Goal: Task Accomplishment & Management: Manage account settings

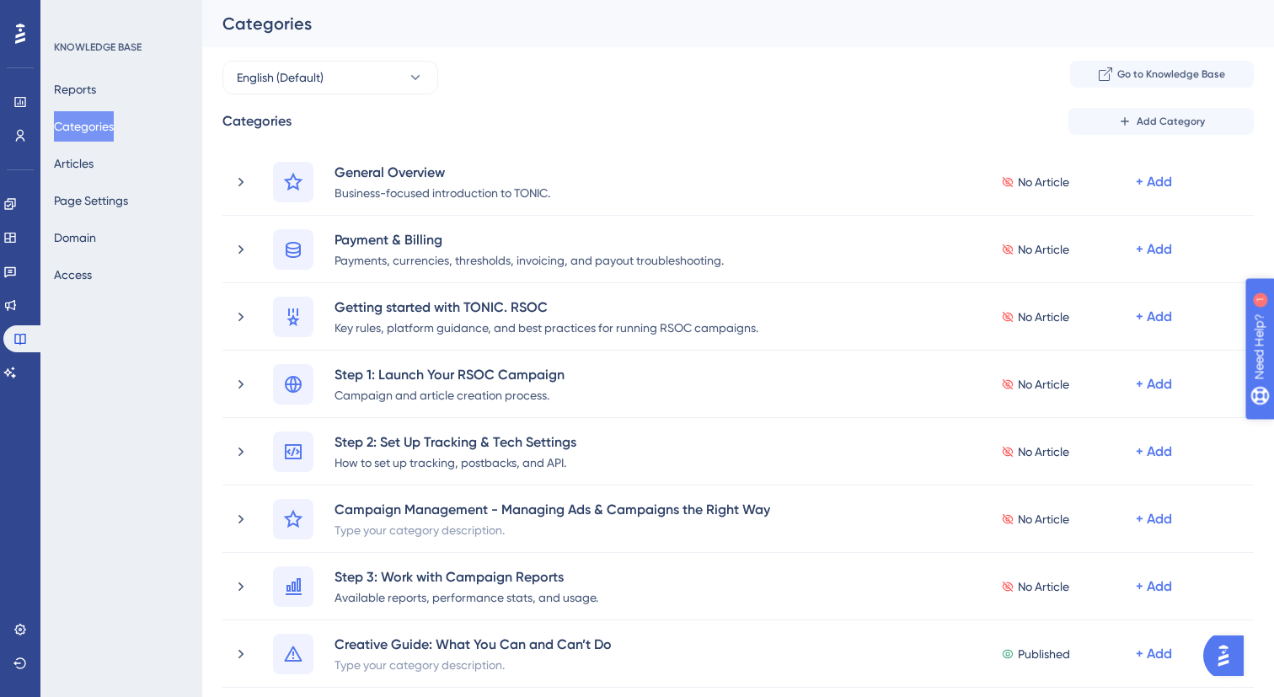
click at [1268, 323] on div "✨ Save My Spot!✨" at bounding box center [639, 321] width 1274 height 697
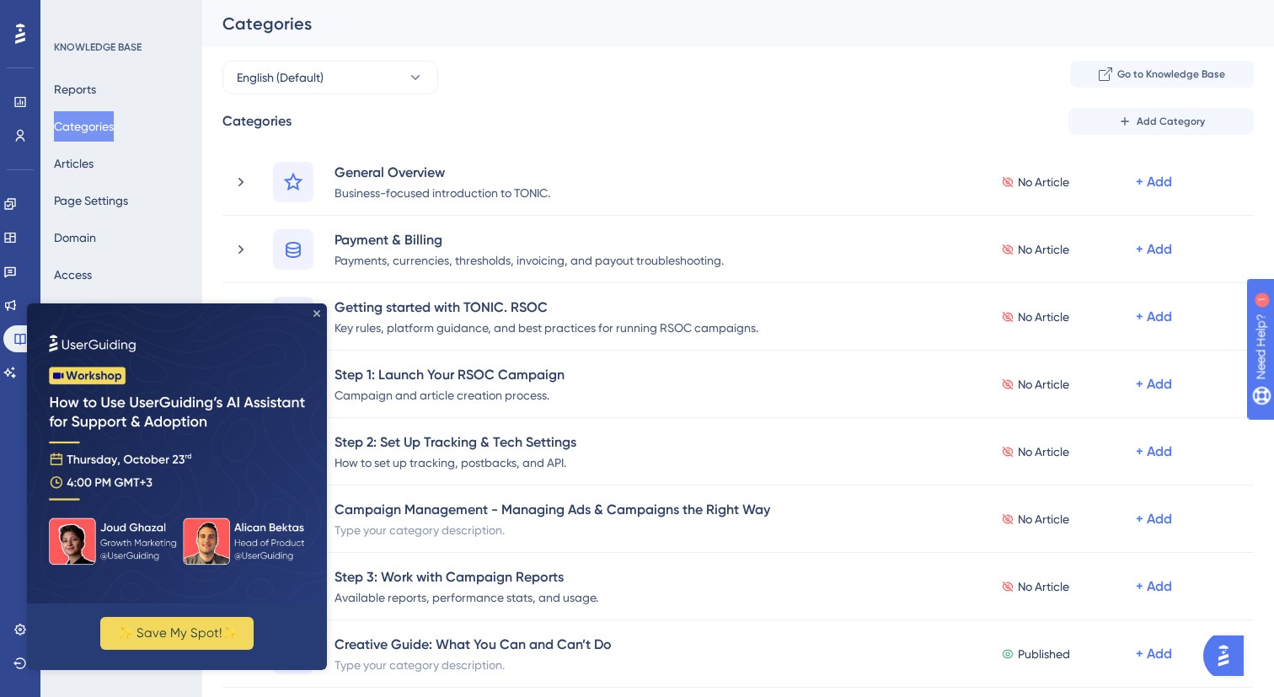
click at [318, 316] on icon "Close Preview" at bounding box center [316, 313] width 7 height 7
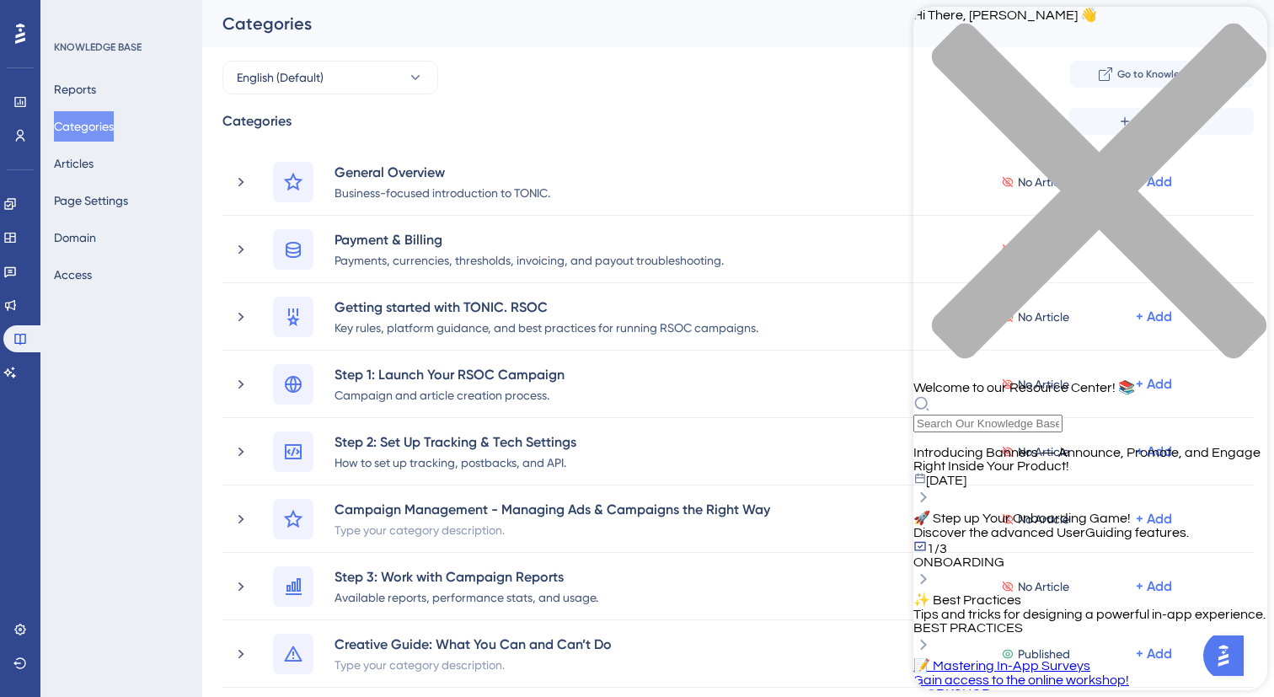
click at [1243, 34] on icon "close resource center" at bounding box center [1090, 200] width 354 height 354
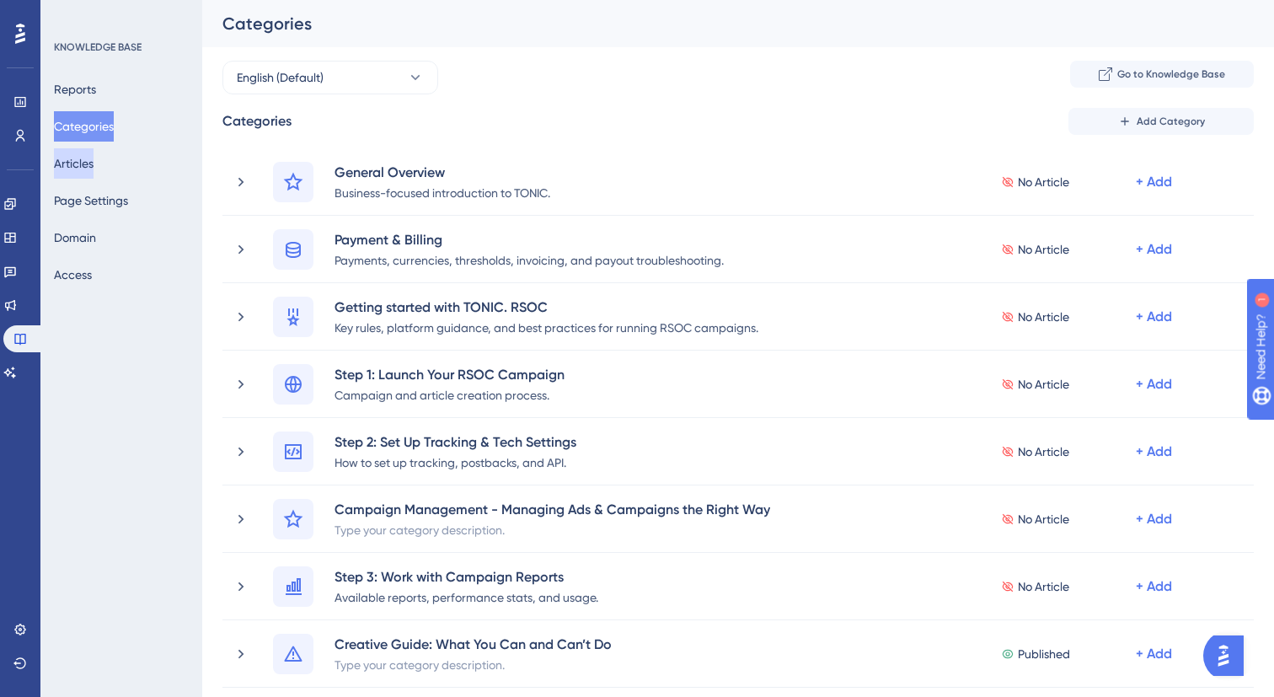
click at [94, 162] on button "Articles" at bounding box center [74, 163] width 40 height 30
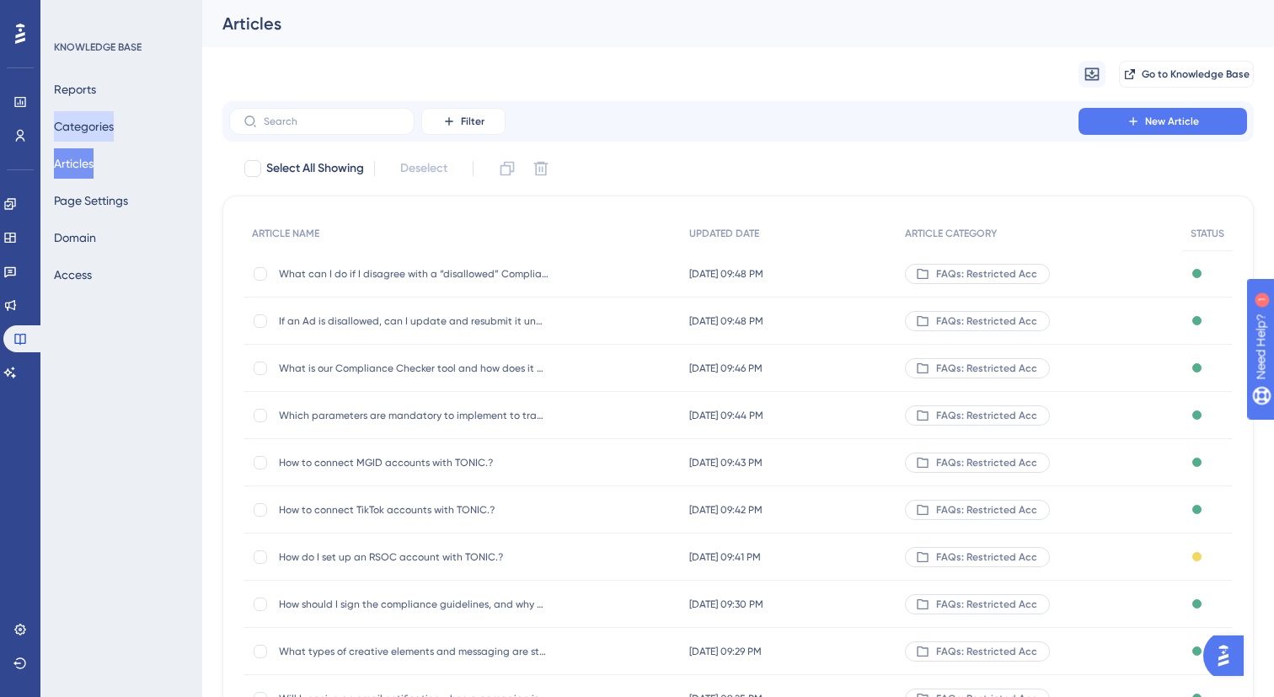
click at [92, 117] on button "Categories" at bounding box center [84, 126] width 60 height 30
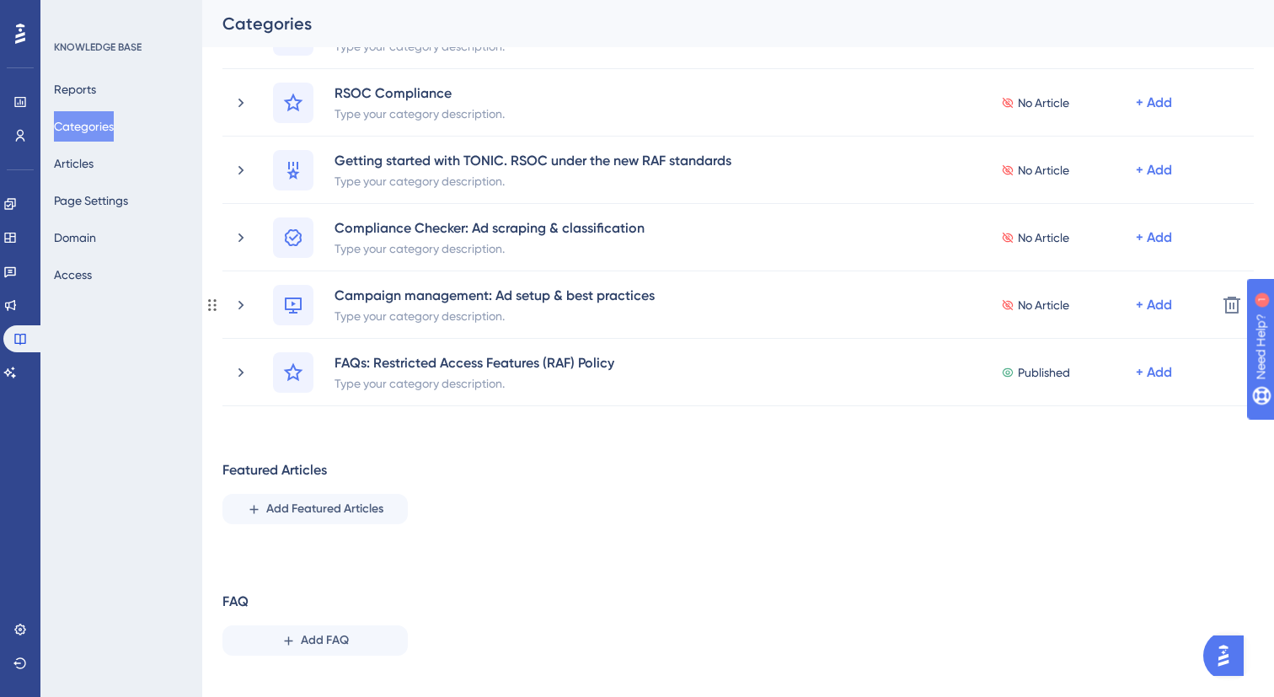
scroll to position [779, 0]
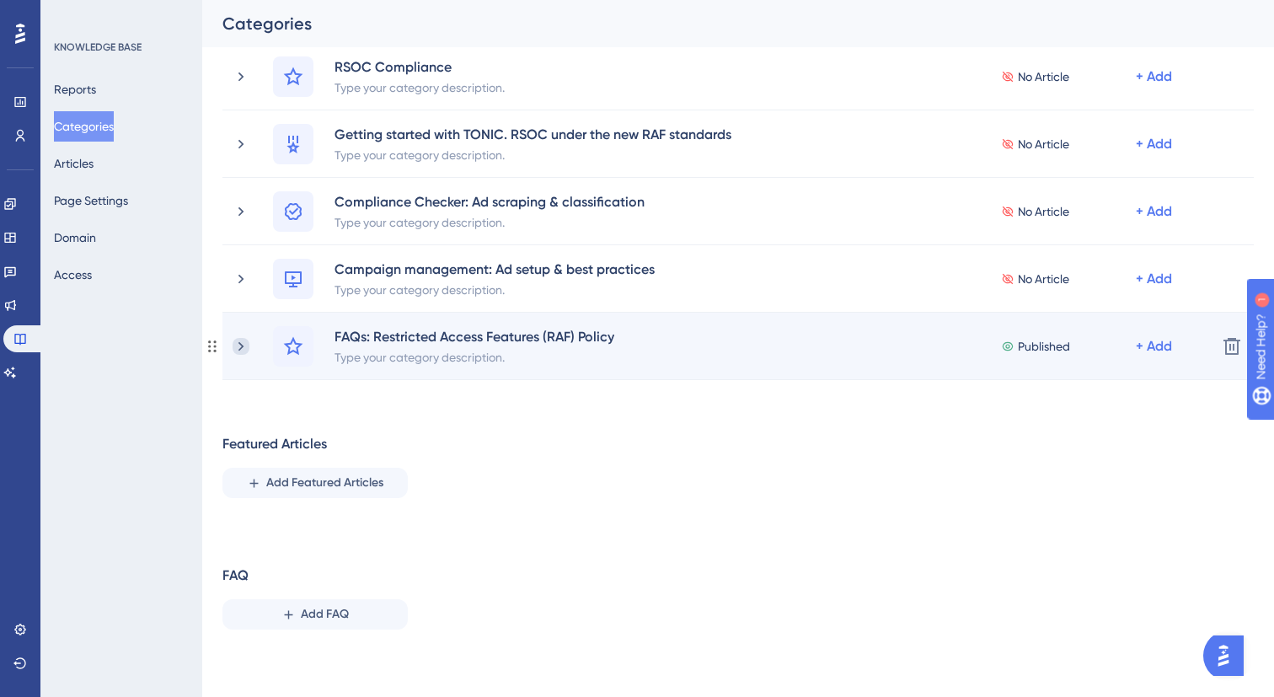
click at [239, 349] on icon at bounding box center [240, 345] width 5 height 9
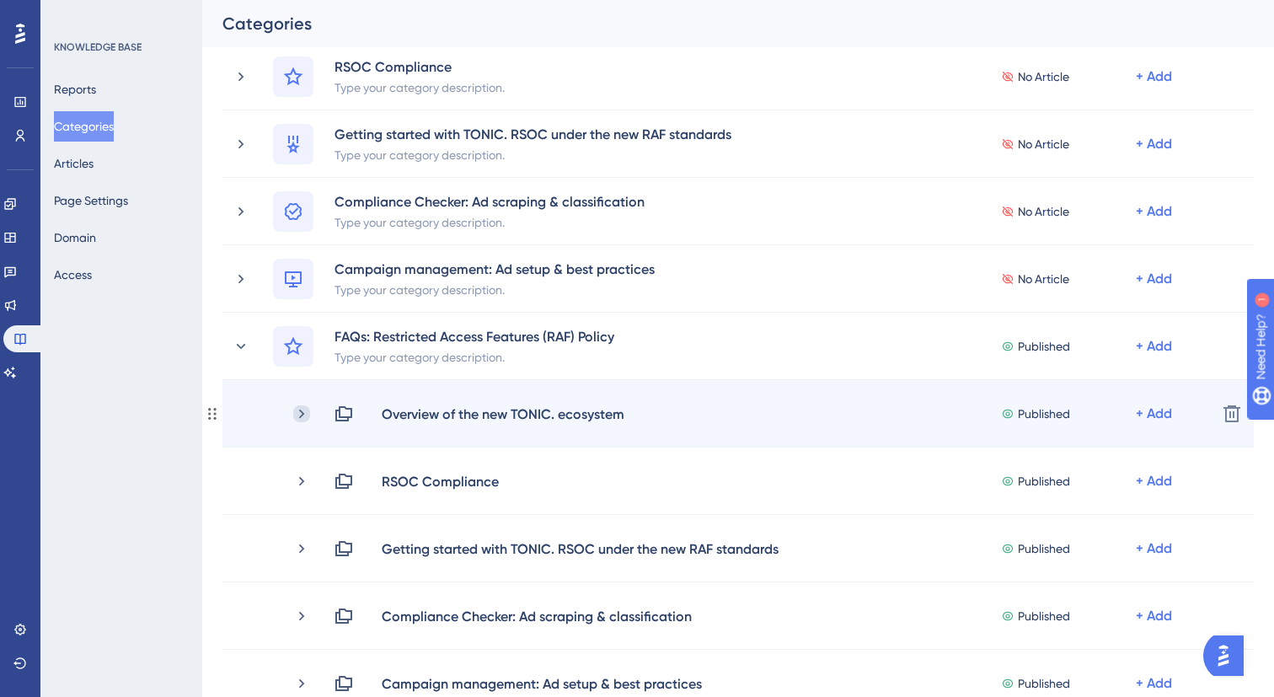
click at [302, 416] on icon at bounding box center [301, 413] width 17 height 17
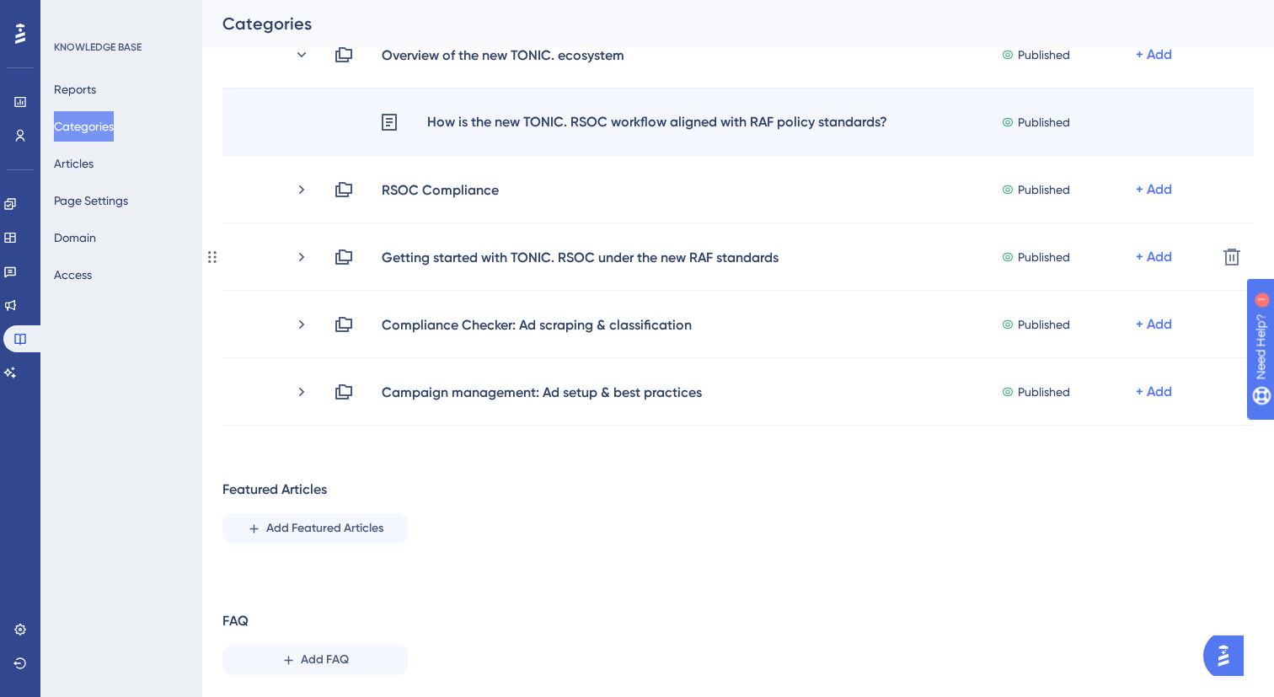
scroll to position [1140, 0]
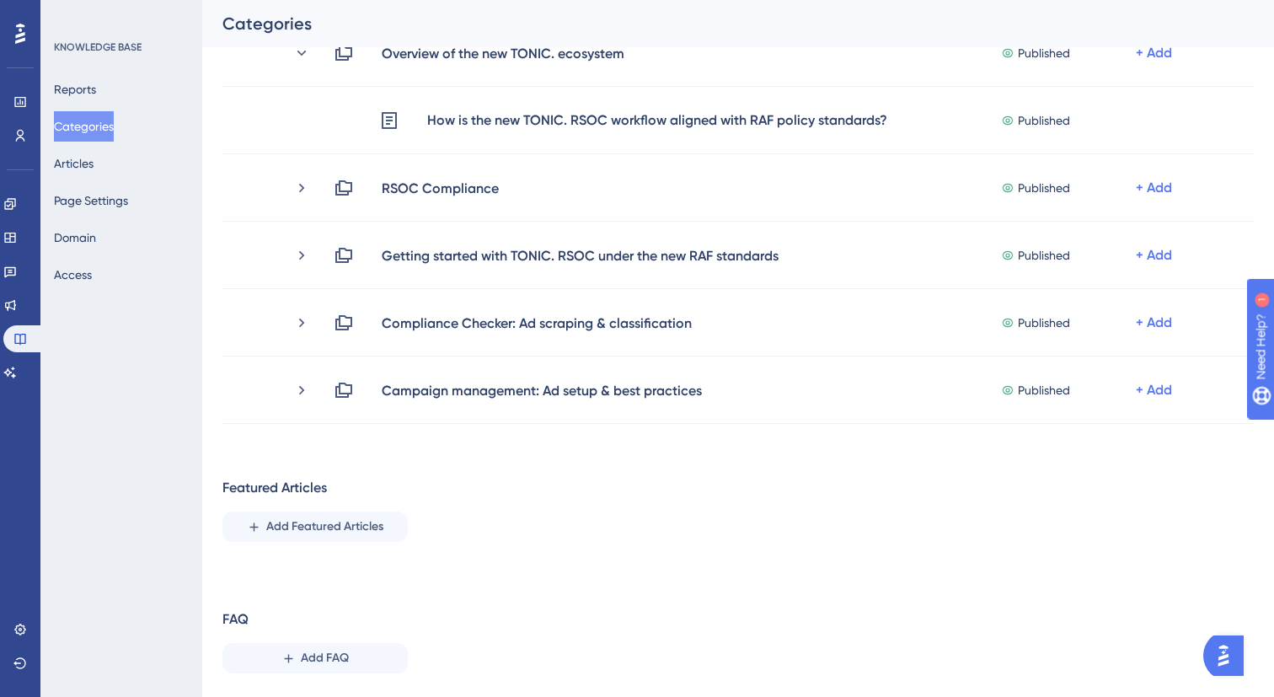
click at [1231, 655] on img "Open AI Assistant Launcher" at bounding box center [1223, 655] width 30 height 30
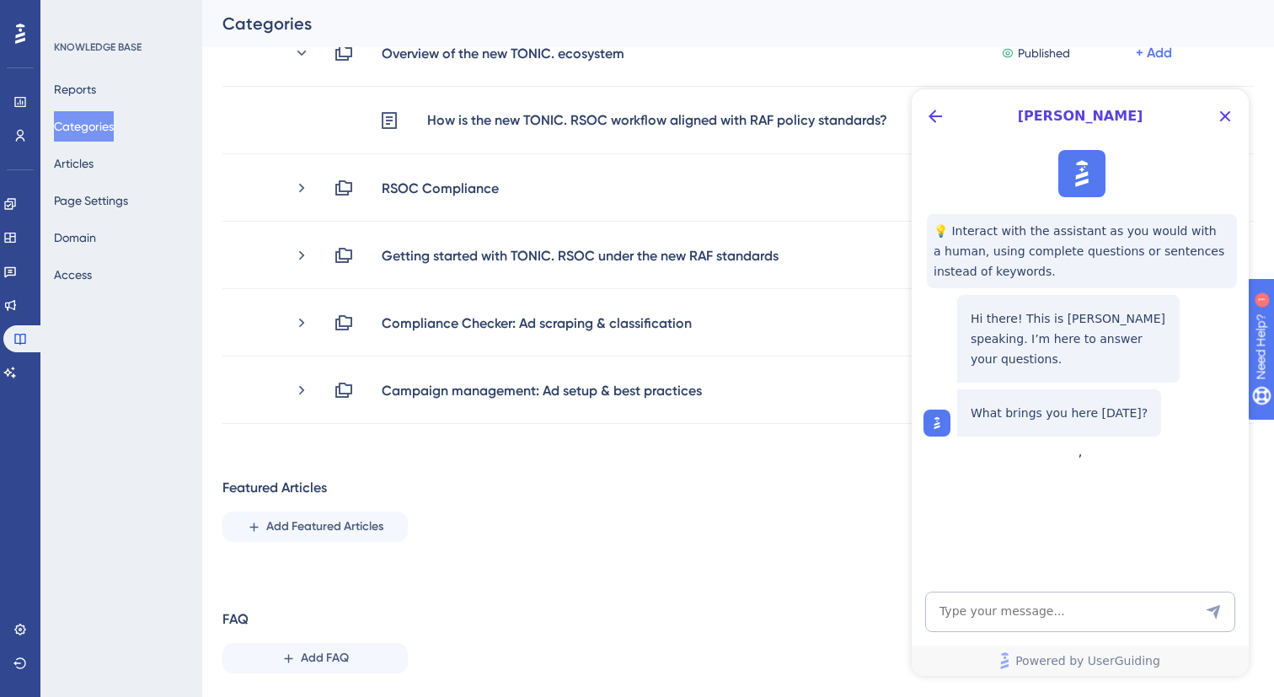
scroll to position [0, 0]
drag, startPoint x: 1217, startPoint y: 119, endPoint x: 2134, endPoint y: 227, distance: 922.8
click at [1217, 119] on icon "Close Button" at bounding box center [1225, 116] width 20 height 20
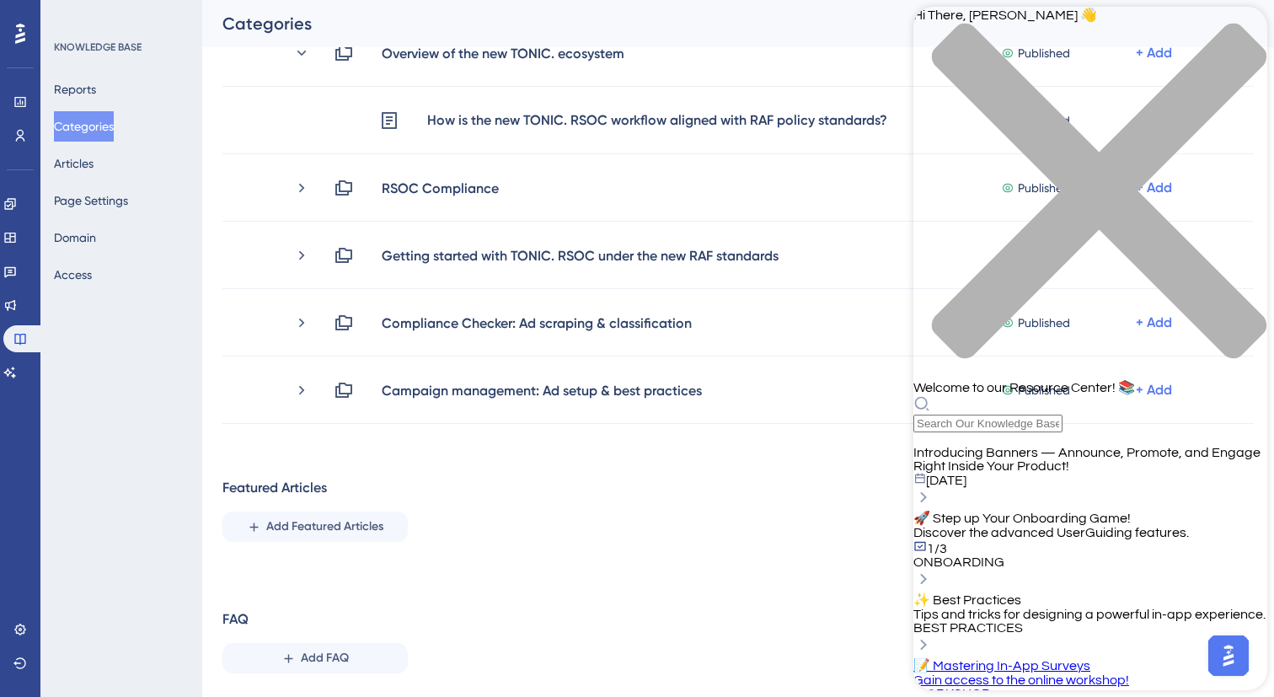
click at [1243, 33] on icon "close resource center" at bounding box center [1090, 200] width 354 height 354
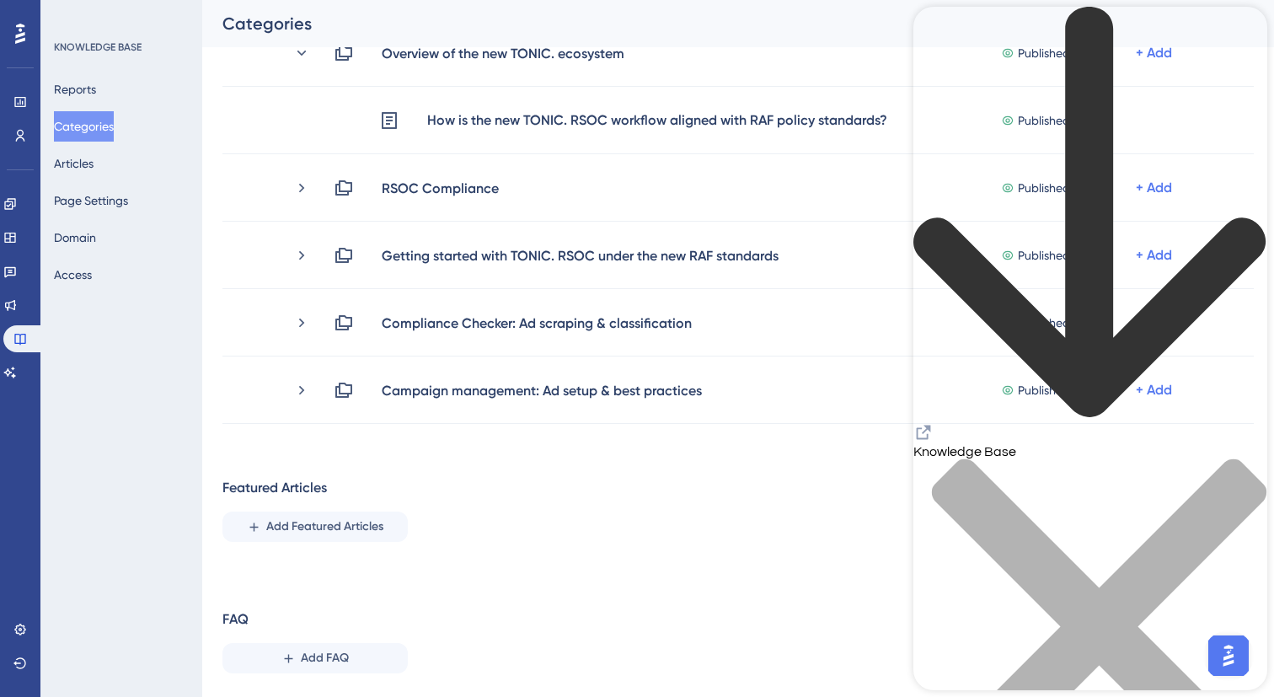
scroll to position [1112, 0]
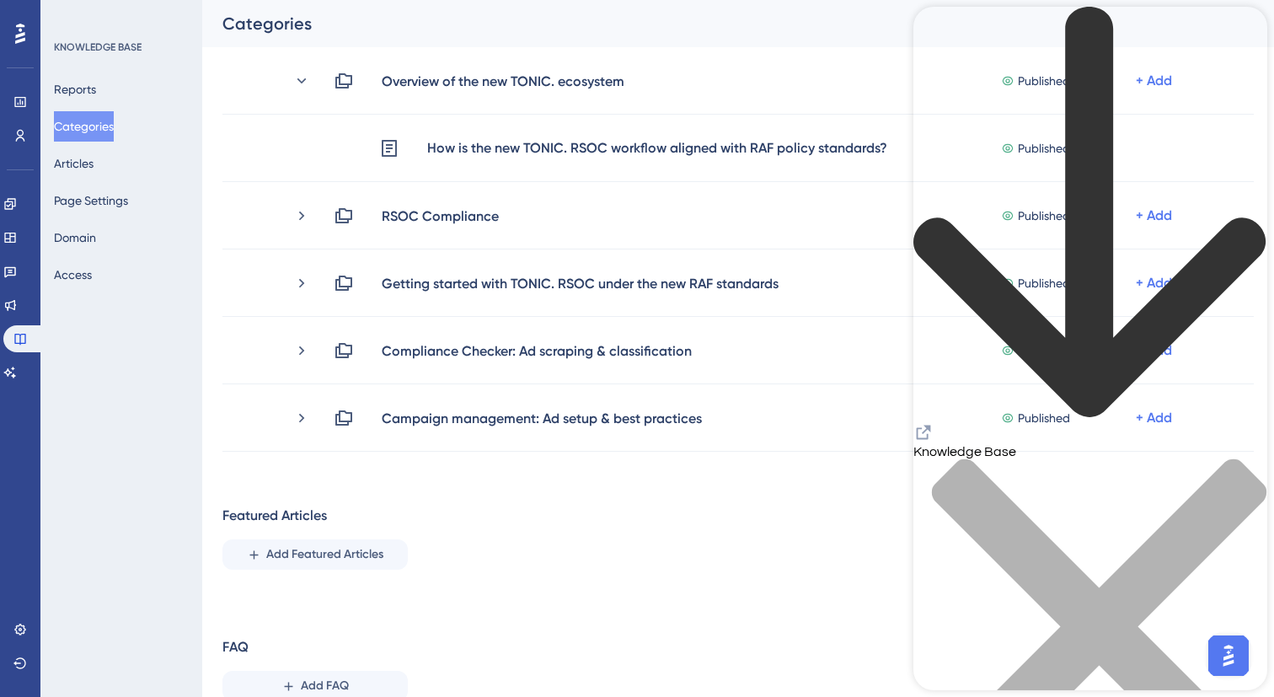
click at [1240, 458] on icon "close resource center" at bounding box center [1090, 635] width 354 height 354
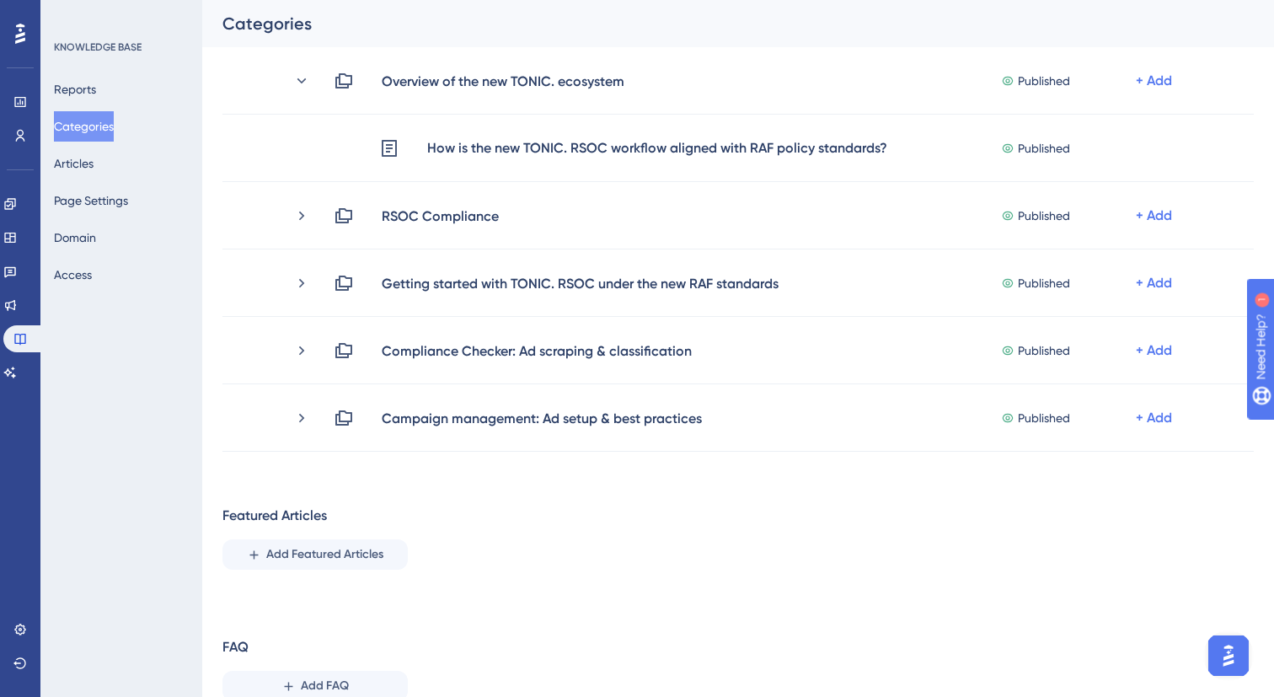
click at [1223, 646] on img "Open AI Assistant Launcher" at bounding box center [1228, 655] width 30 height 30
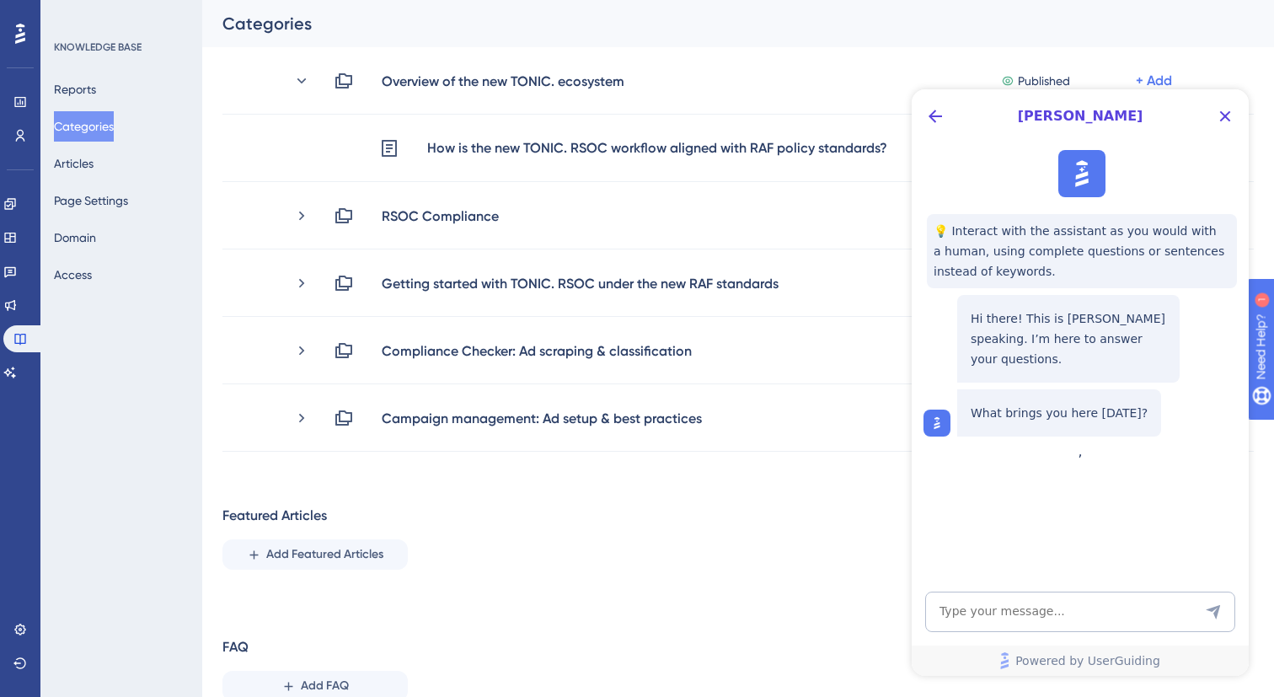
scroll to position [0, 0]
click at [1227, 109] on icon "Close Button" at bounding box center [1225, 116] width 20 height 20
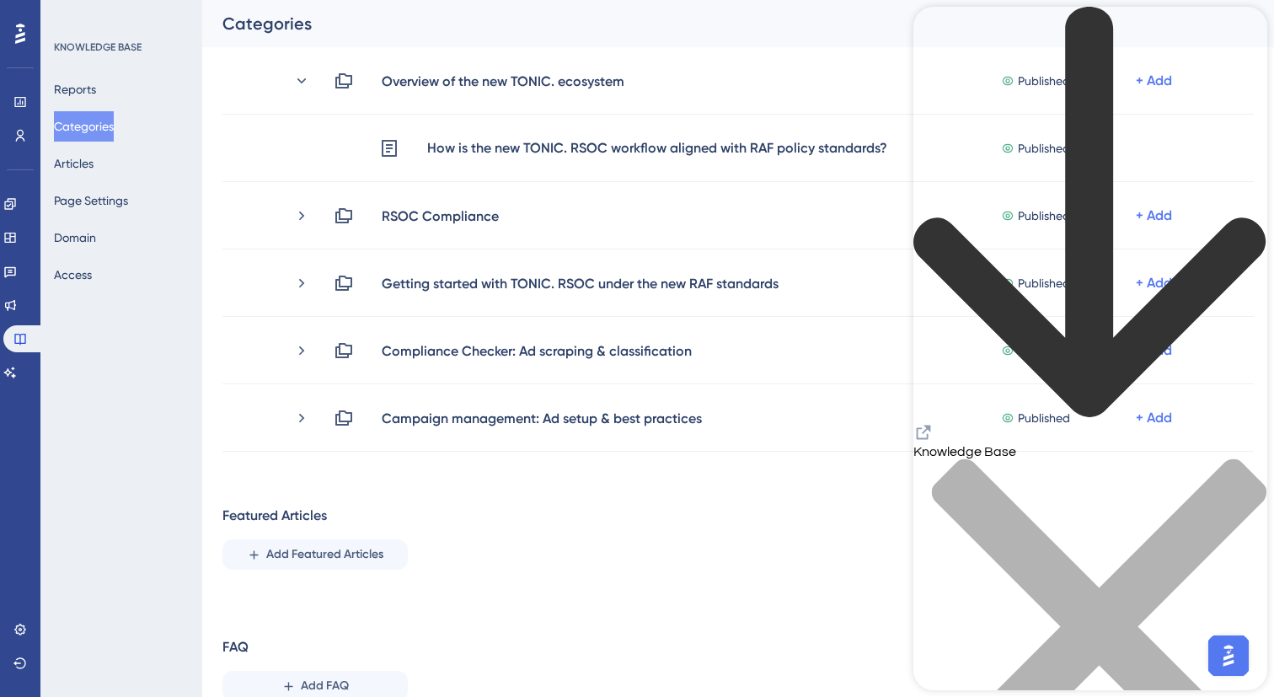
click at [1238, 458] on div "close resource center" at bounding box center [1090, 636] width 354 height 356
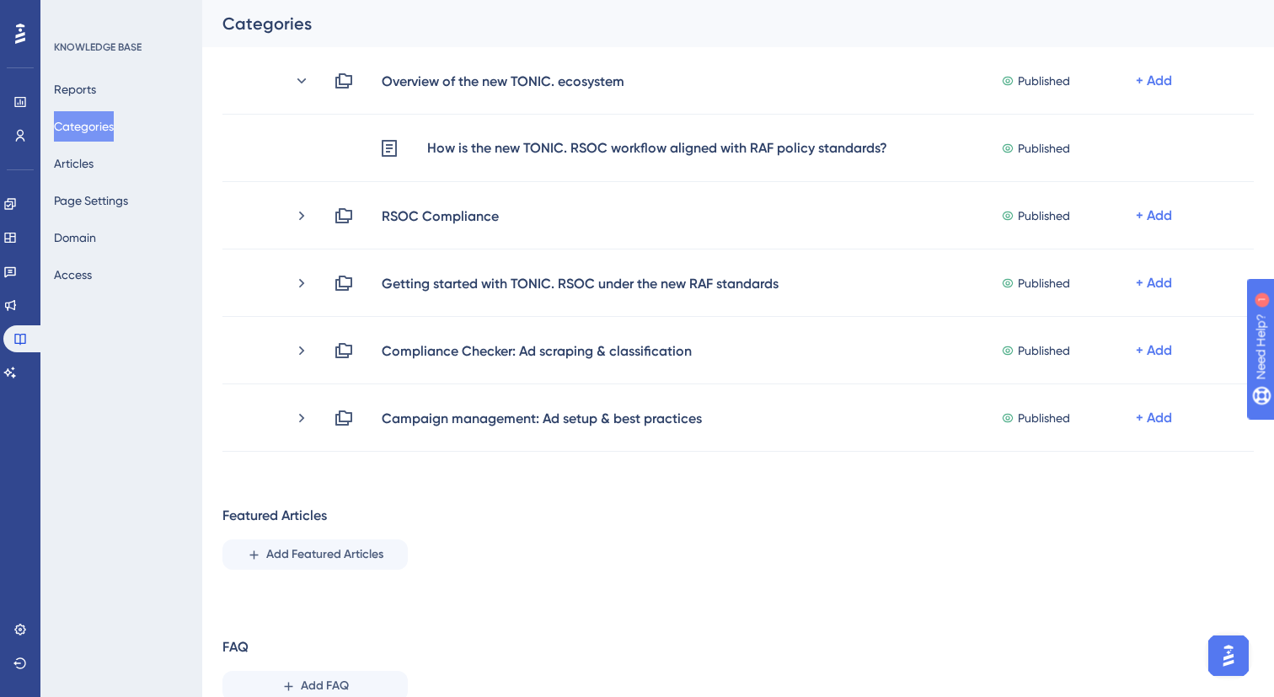
scroll to position [1184, 0]
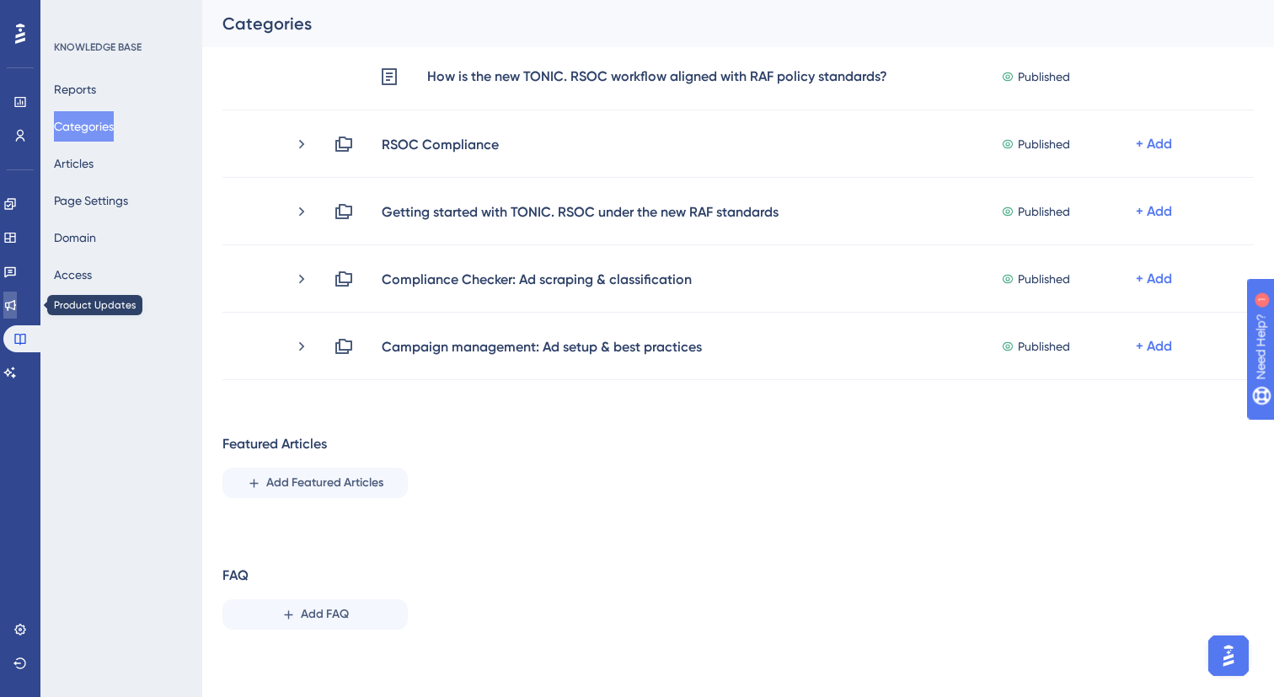
click at [17, 299] on icon at bounding box center [9, 304] width 13 height 13
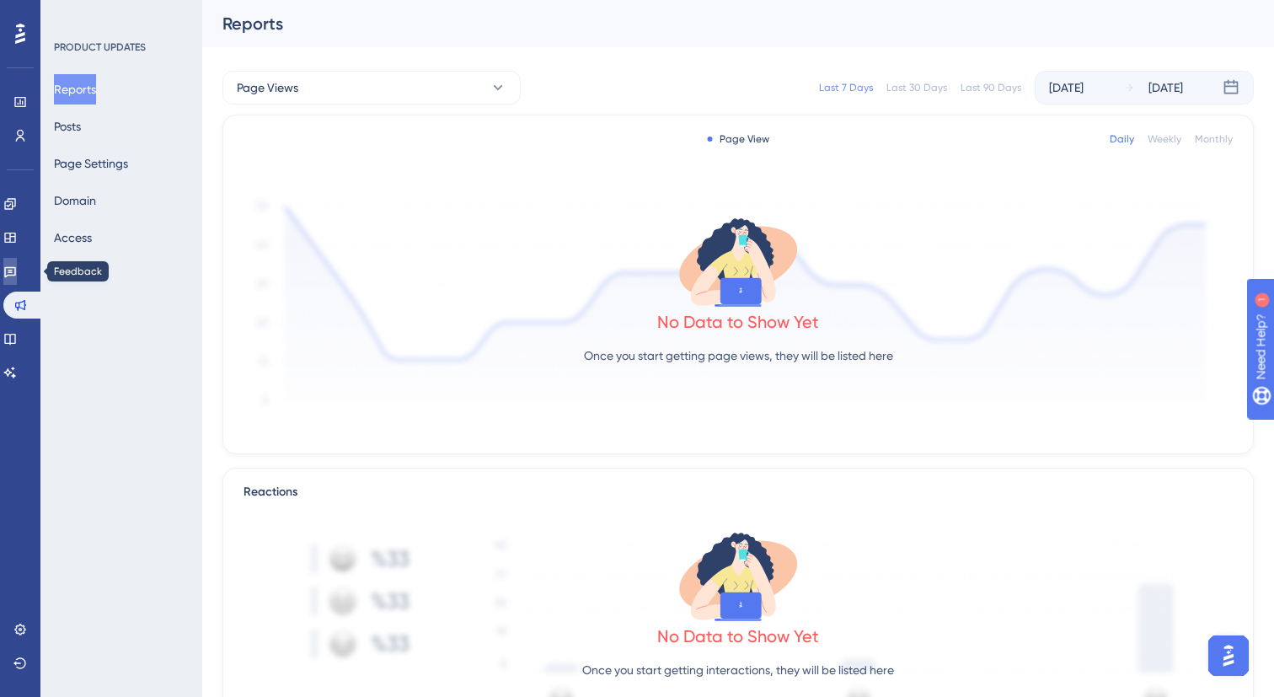
click at [16, 272] on icon at bounding box center [10, 272] width 12 height 11
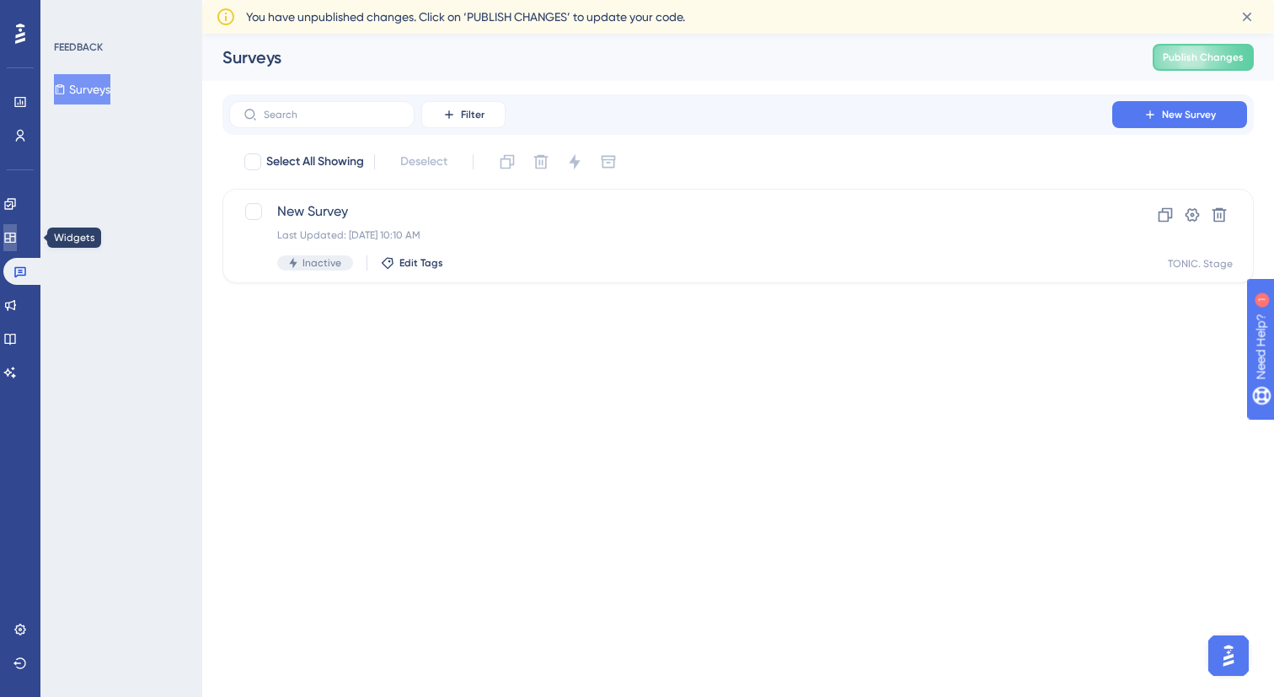
click at [17, 237] on icon at bounding box center [9, 237] width 13 height 13
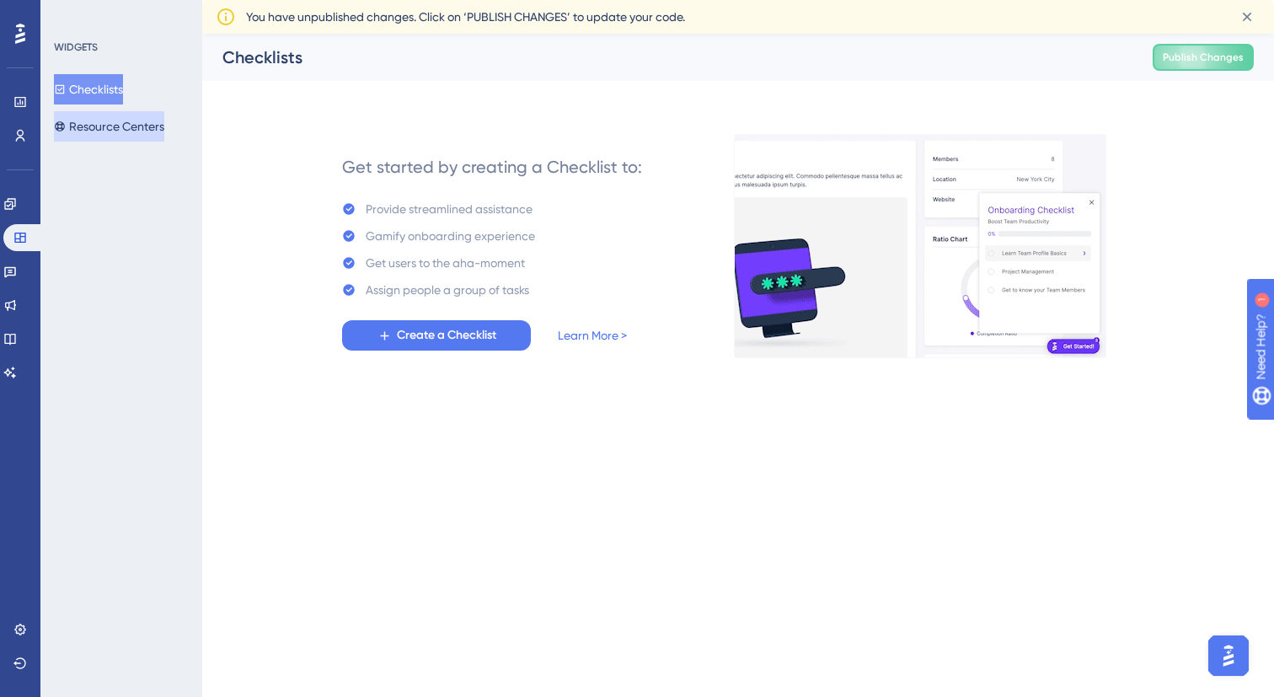
click at [133, 121] on button "Resource Centers" at bounding box center [109, 126] width 110 height 30
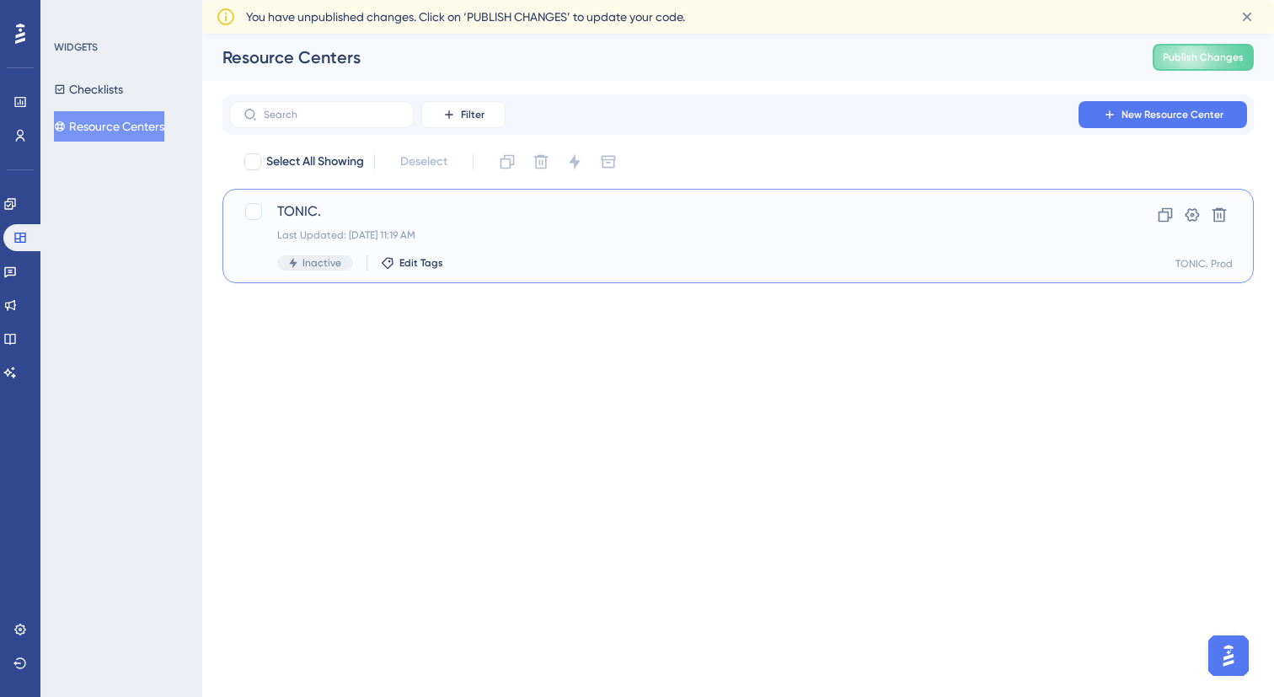
click at [478, 206] on span "TONIC." at bounding box center [670, 211] width 787 height 20
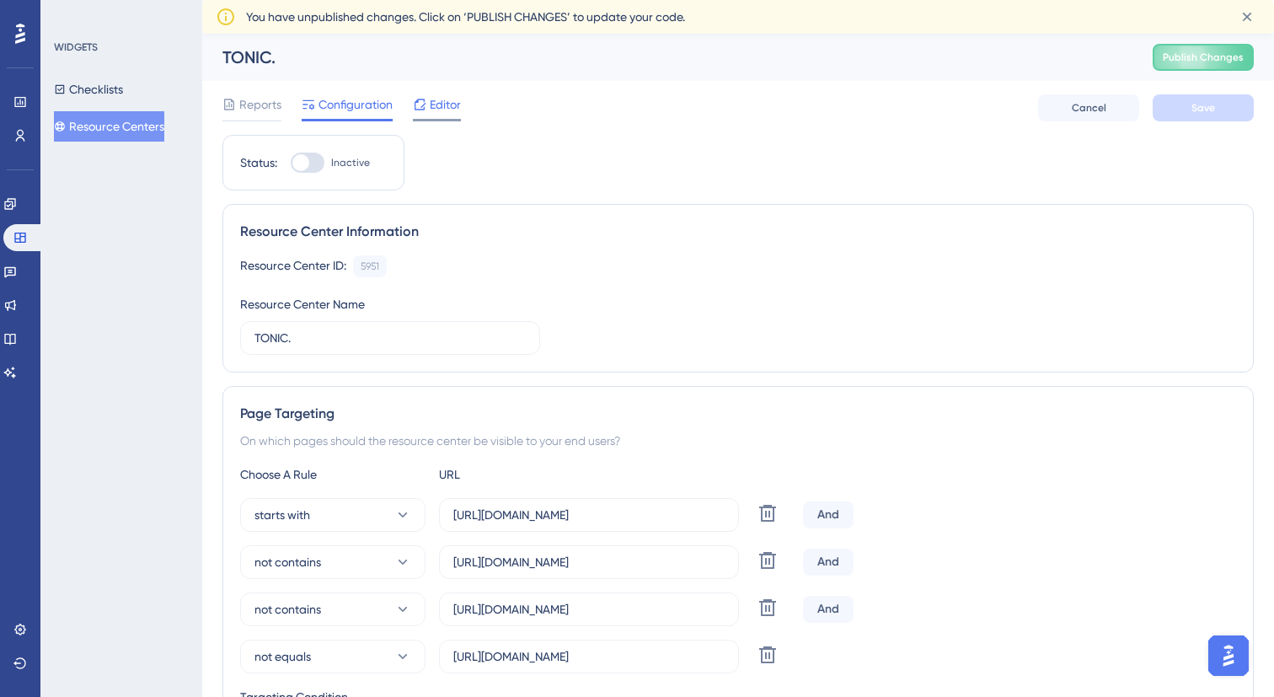
click at [442, 107] on span "Editor" at bounding box center [445, 104] width 31 height 20
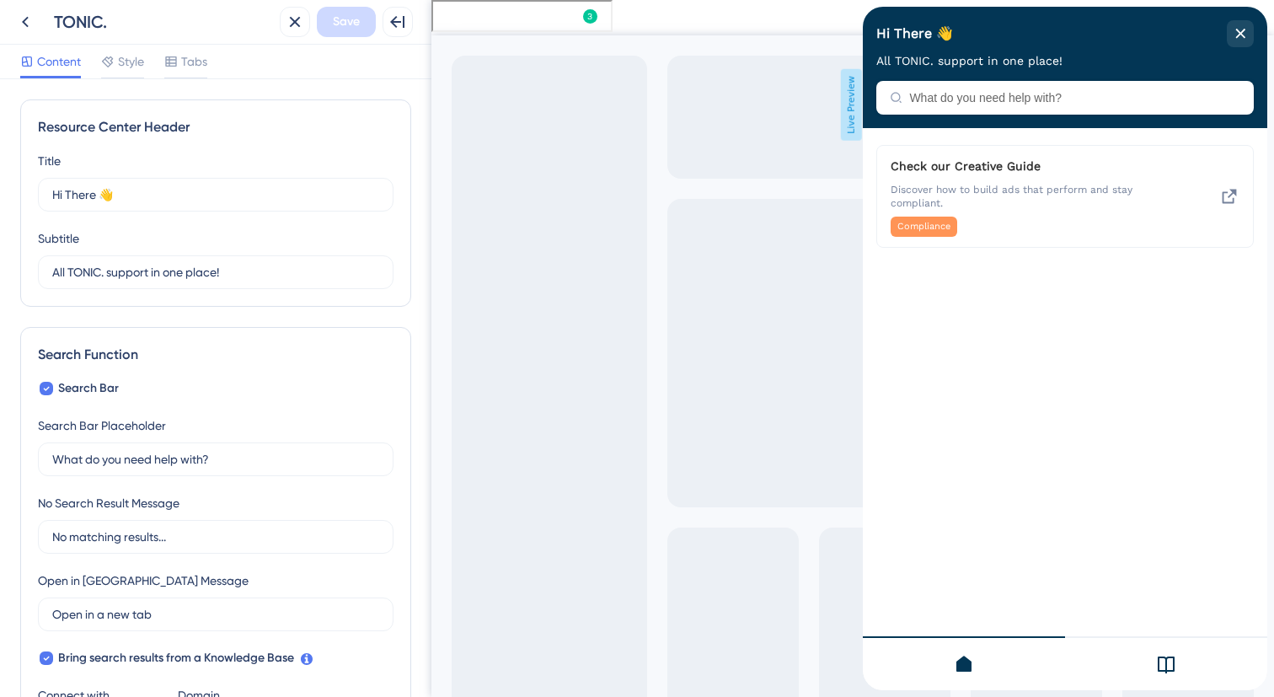
click at [1142, 671] on div at bounding box center [1166, 663] width 202 height 54
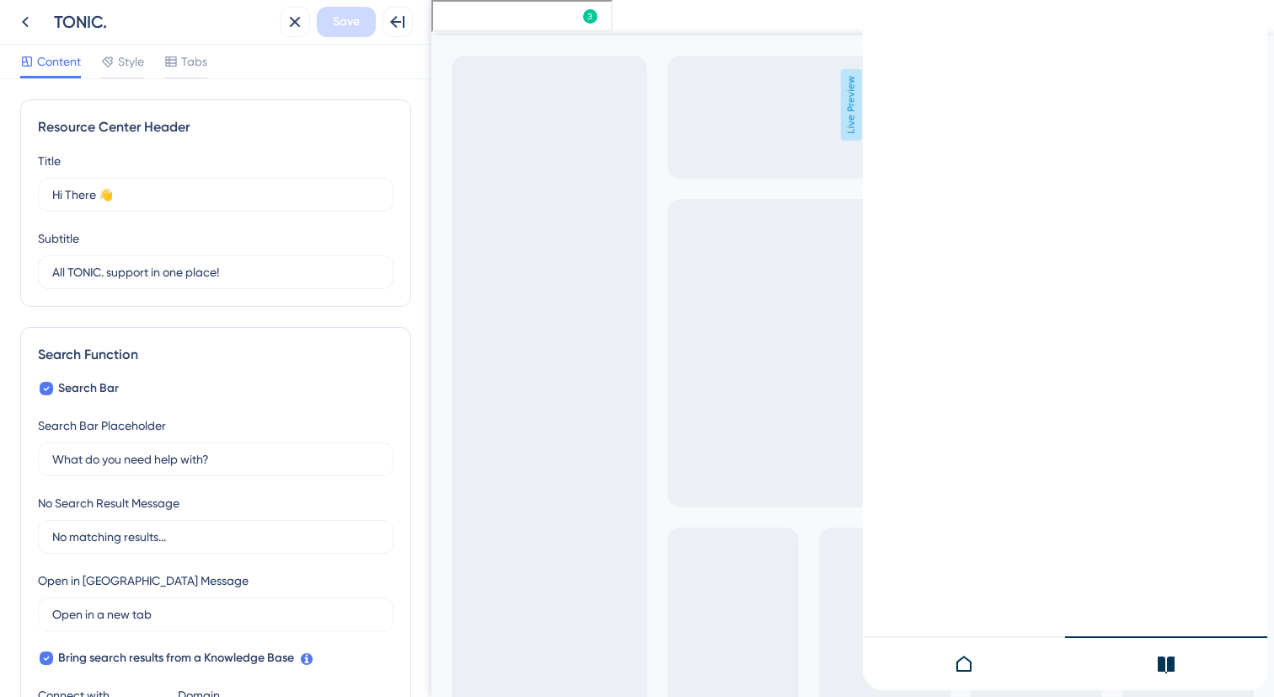
click at [1164, 670] on icon at bounding box center [1165, 664] width 17 height 17
click at [984, 665] on div at bounding box center [964, 663] width 202 height 54
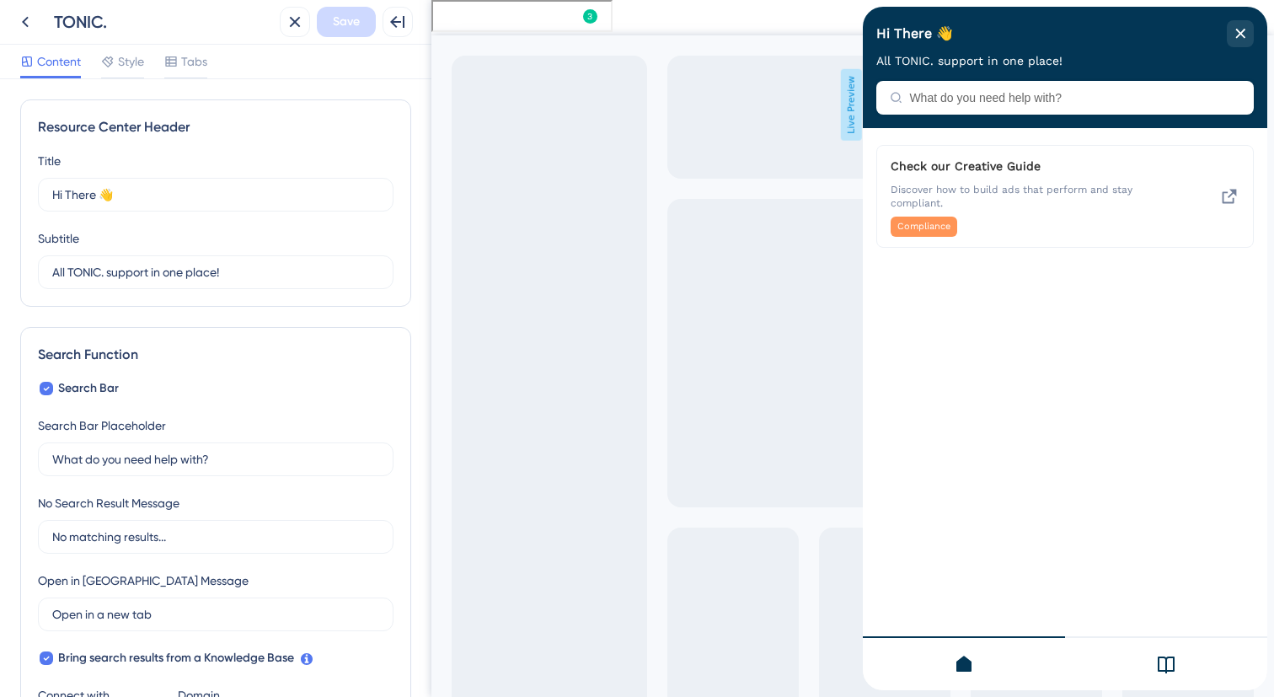
click at [1171, 664] on icon at bounding box center [1166, 664] width 20 height 20
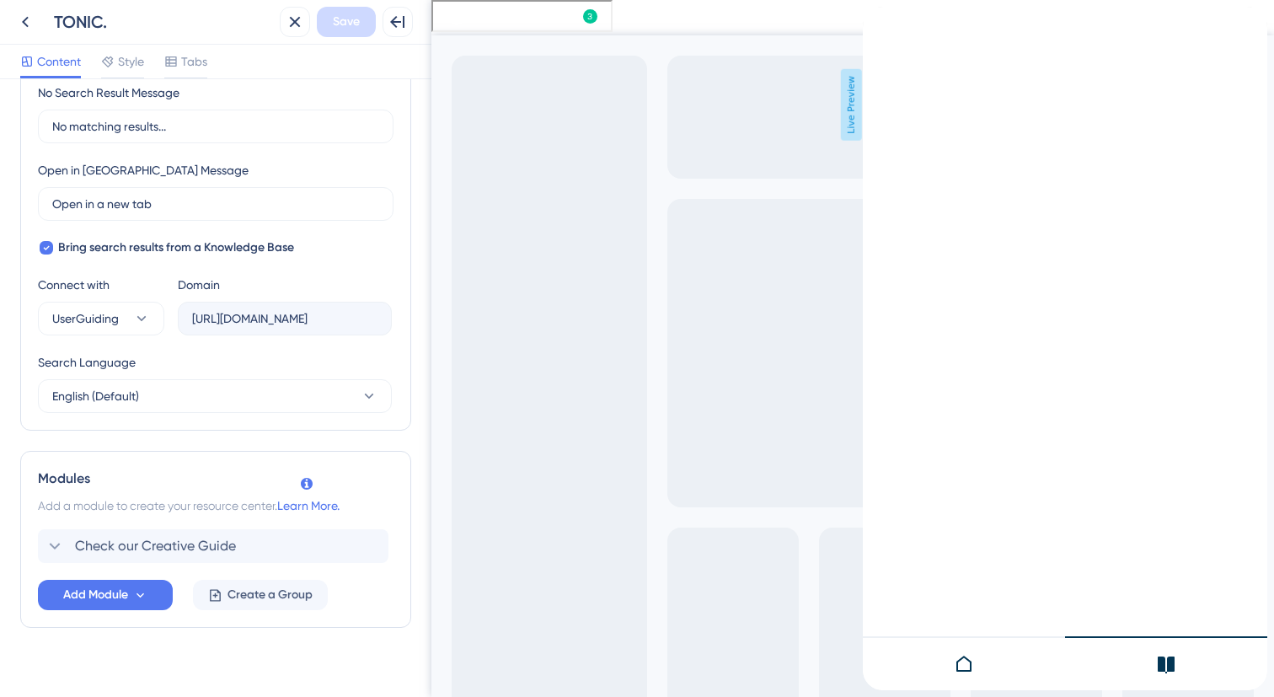
scroll to position [429, 0]
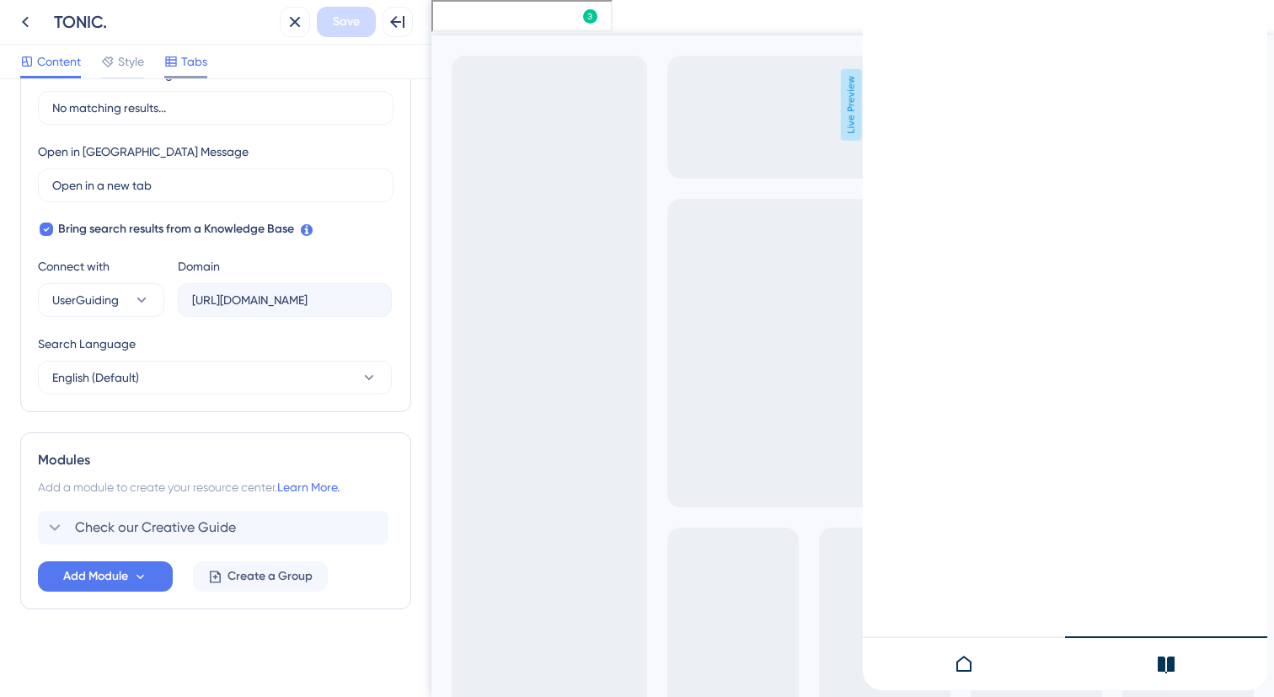
click at [175, 51] on div at bounding box center [170, 61] width 13 height 20
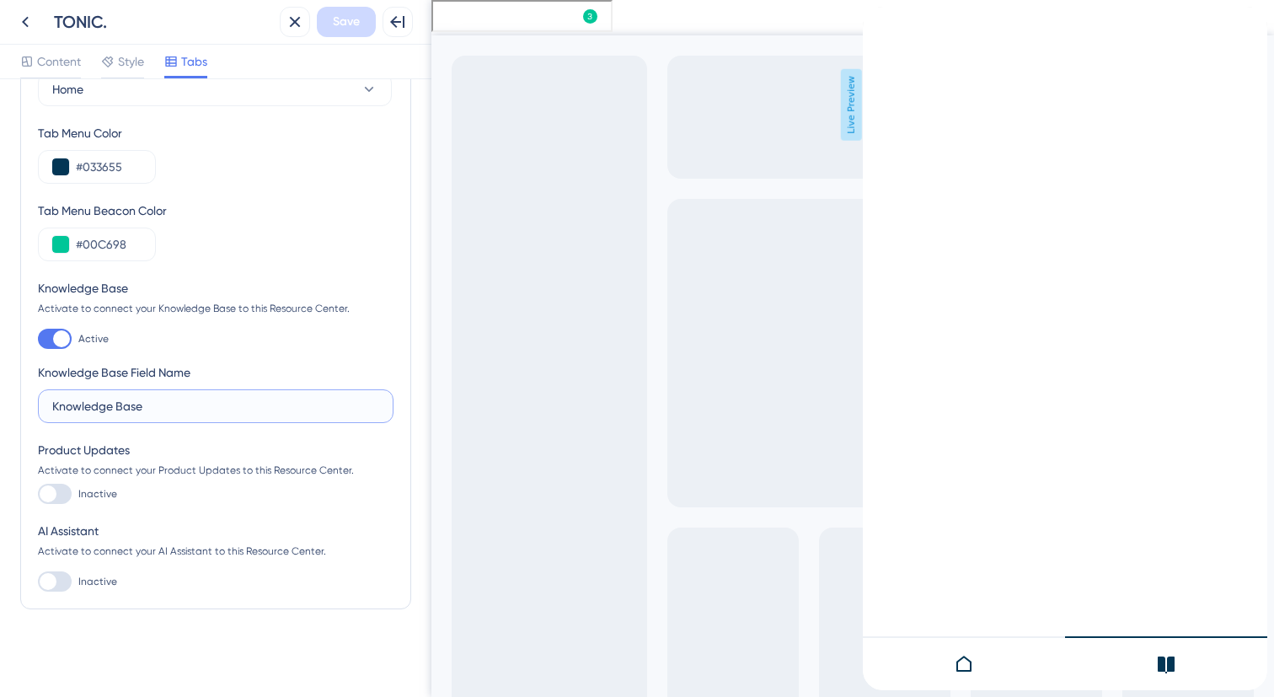
click at [182, 400] on input "Knowledge Base" at bounding box center [215, 406] width 327 height 19
type input "FAQs"
click at [359, 454] on div "Product Updates" at bounding box center [215, 450] width 355 height 20
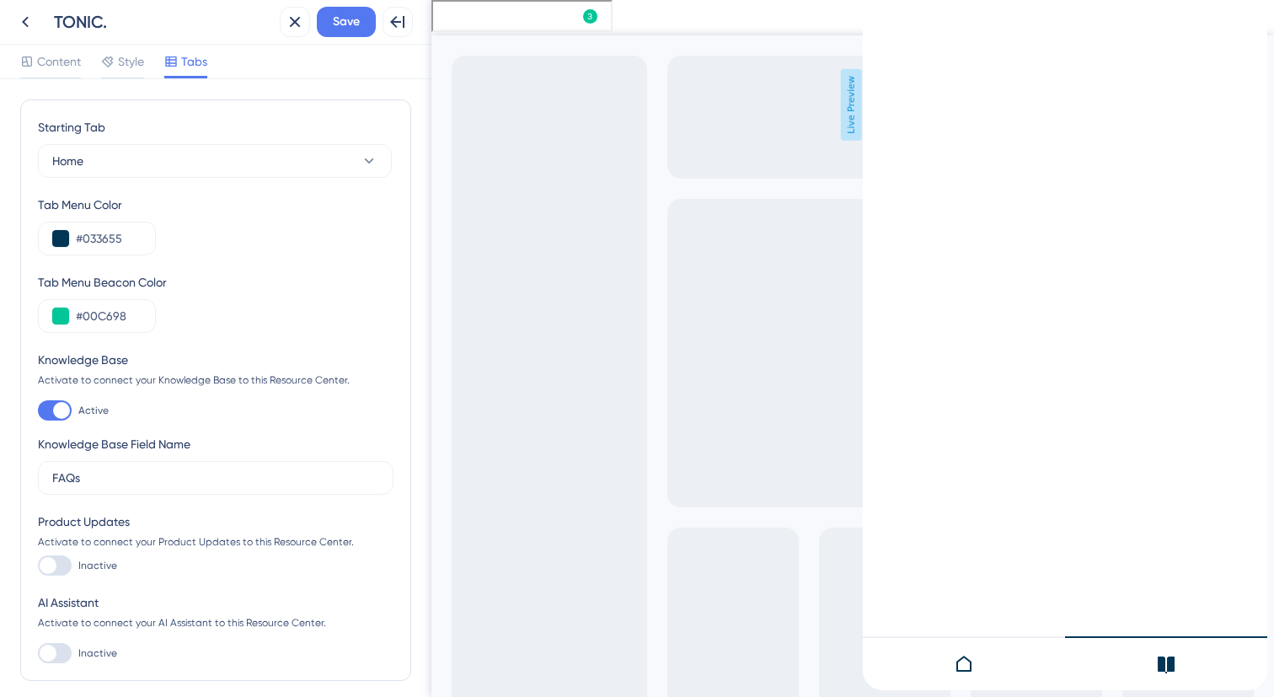
click at [975, 673] on div at bounding box center [964, 663] width 202 height 54
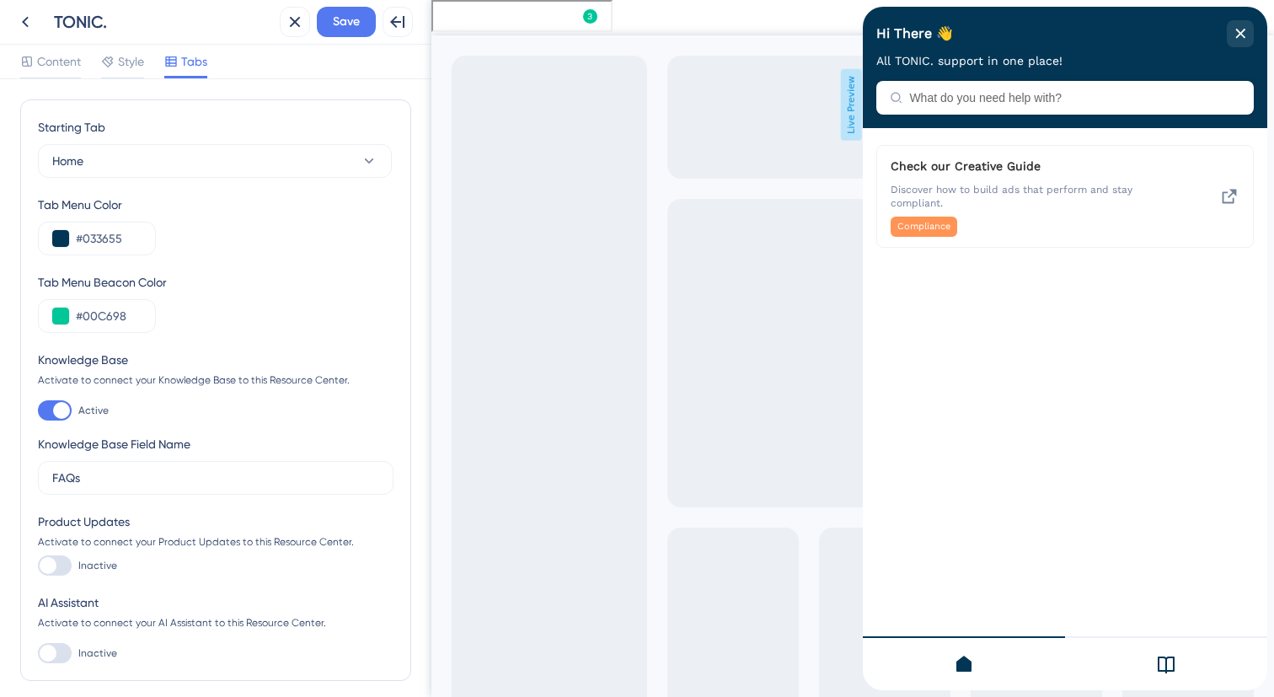
click at [1157, 661] on icon at bounding box center [1166, 664] width 20 height 20
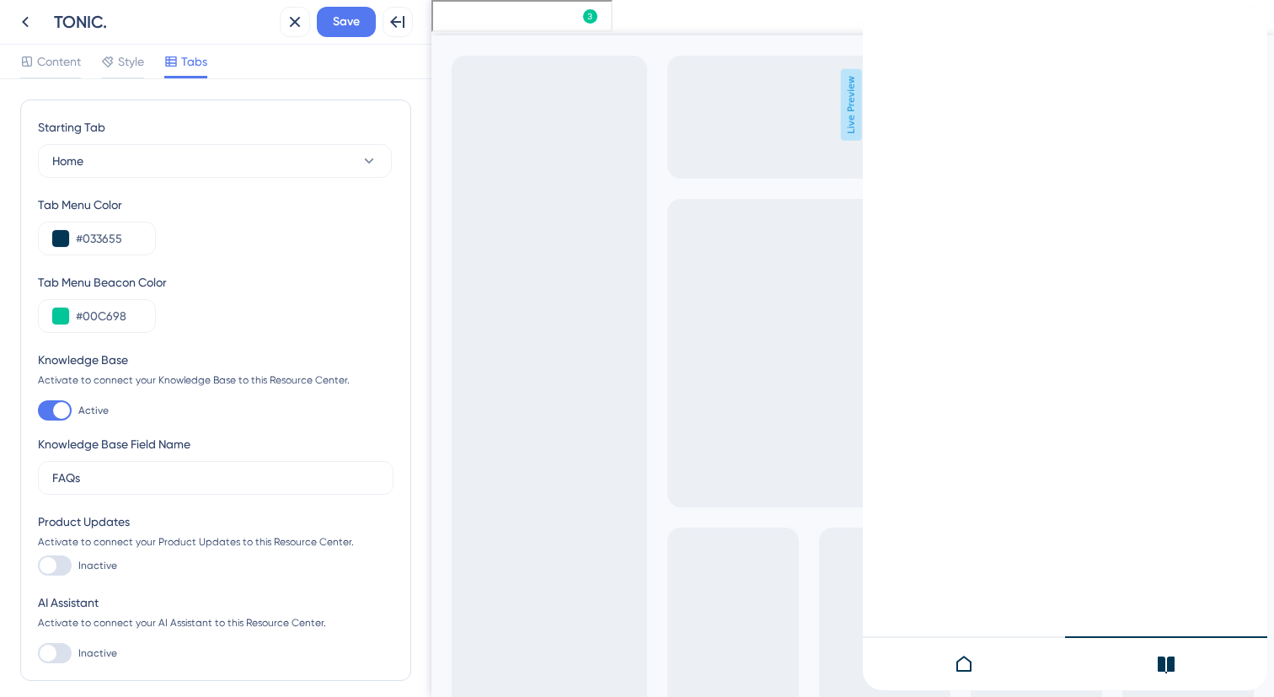
click at [896, 20] on icon "Resource Center Header" at bounding box center [889, 13] width 13 height 13
click at [894, 18] on icon "Resource Center Header" at bounding box center [889, 12] width 9 height 9
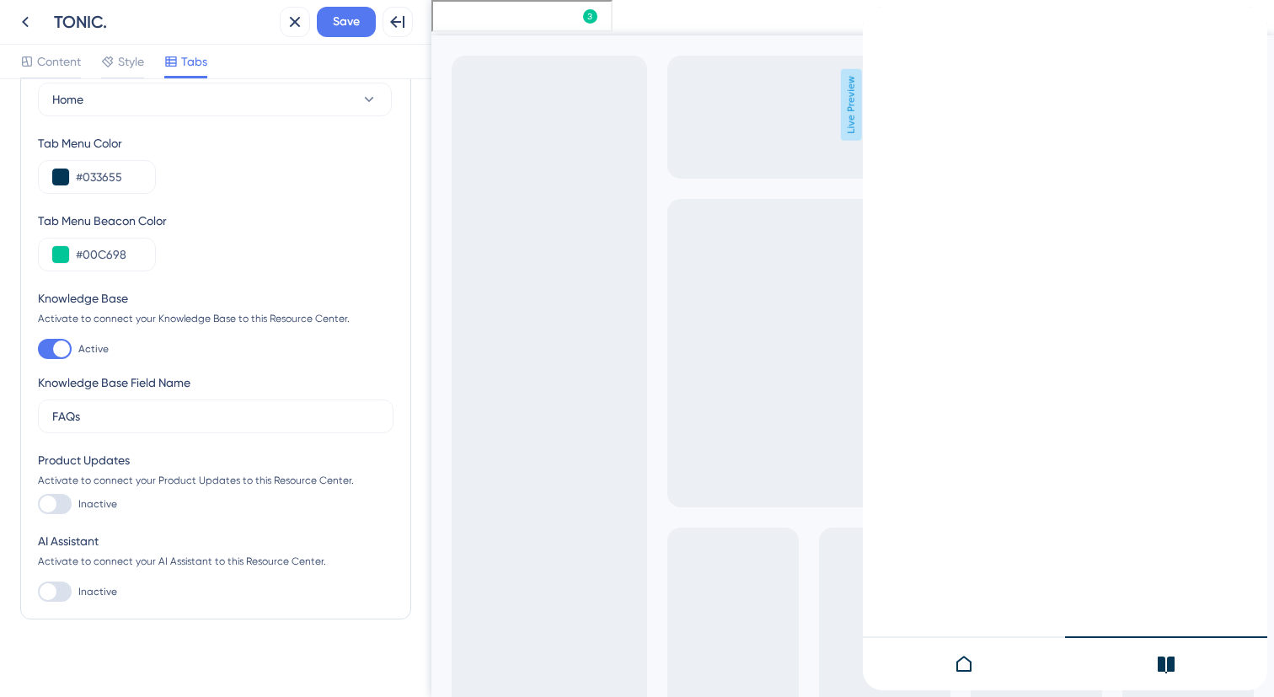
scroll to position [72, 0]
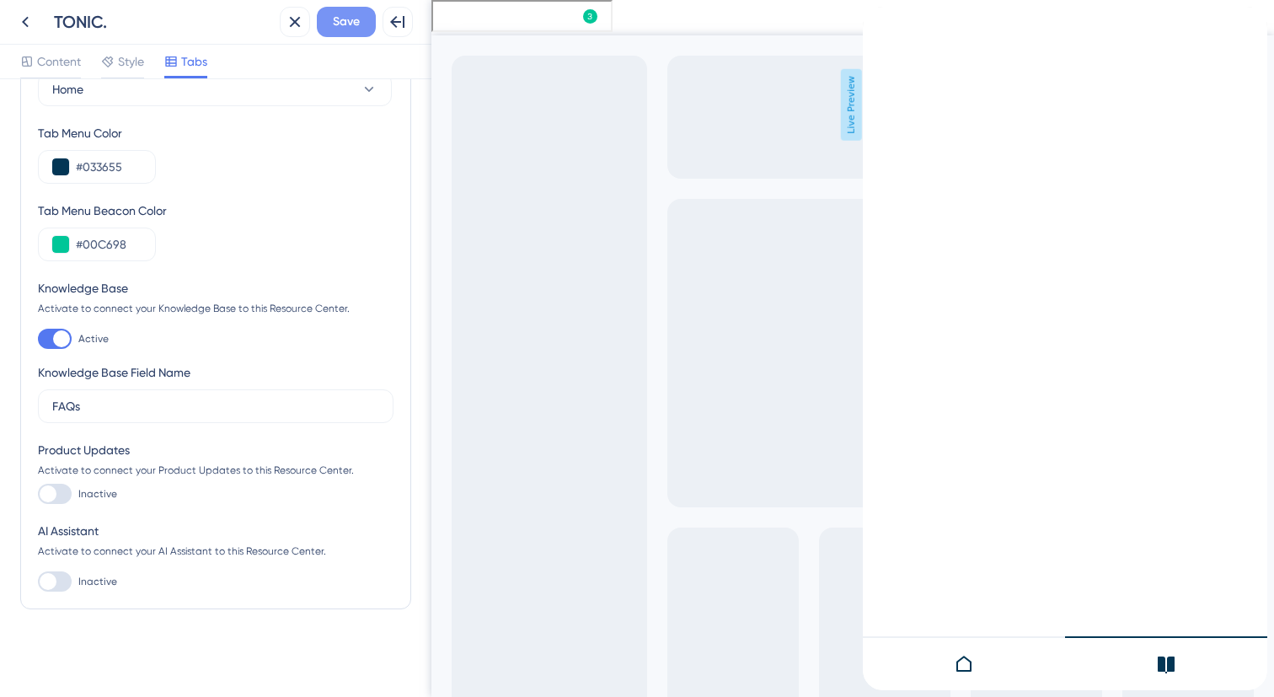
click at [342, 24] on span "Save" at bounding box center [346, 22] width 27 height 20
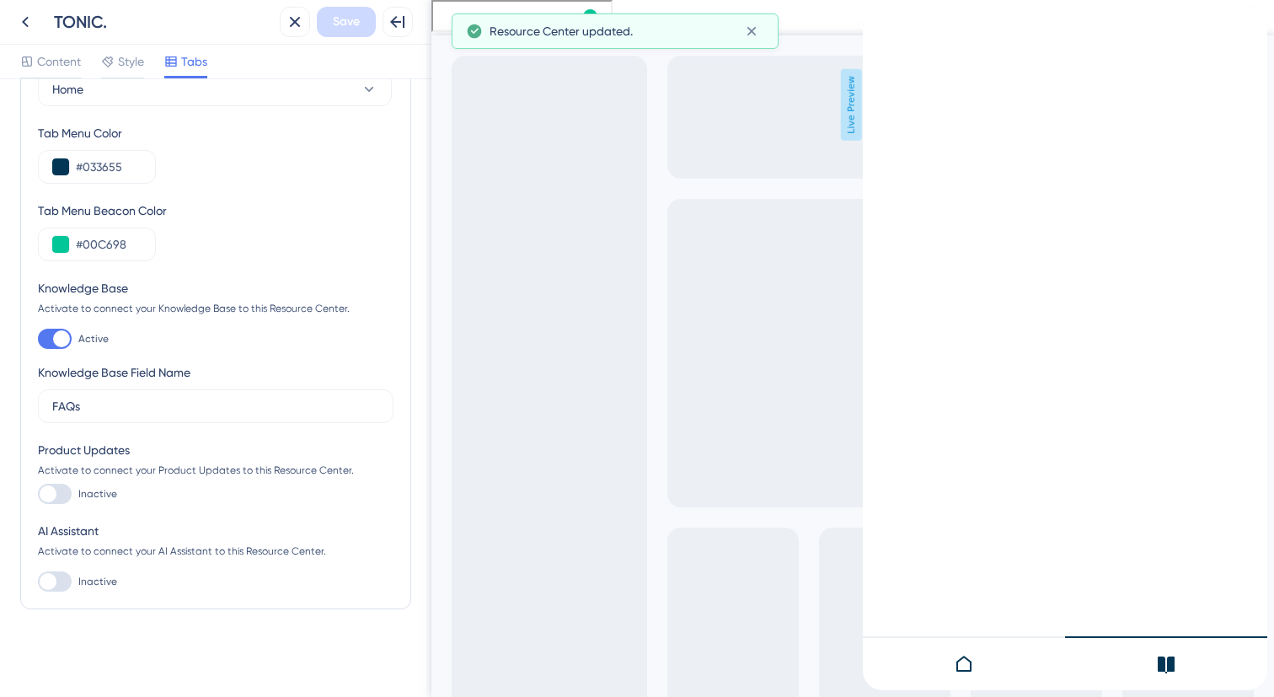
click at [876, 24] on div "back to header" at bounding box center [869, 15] width 13 height 17
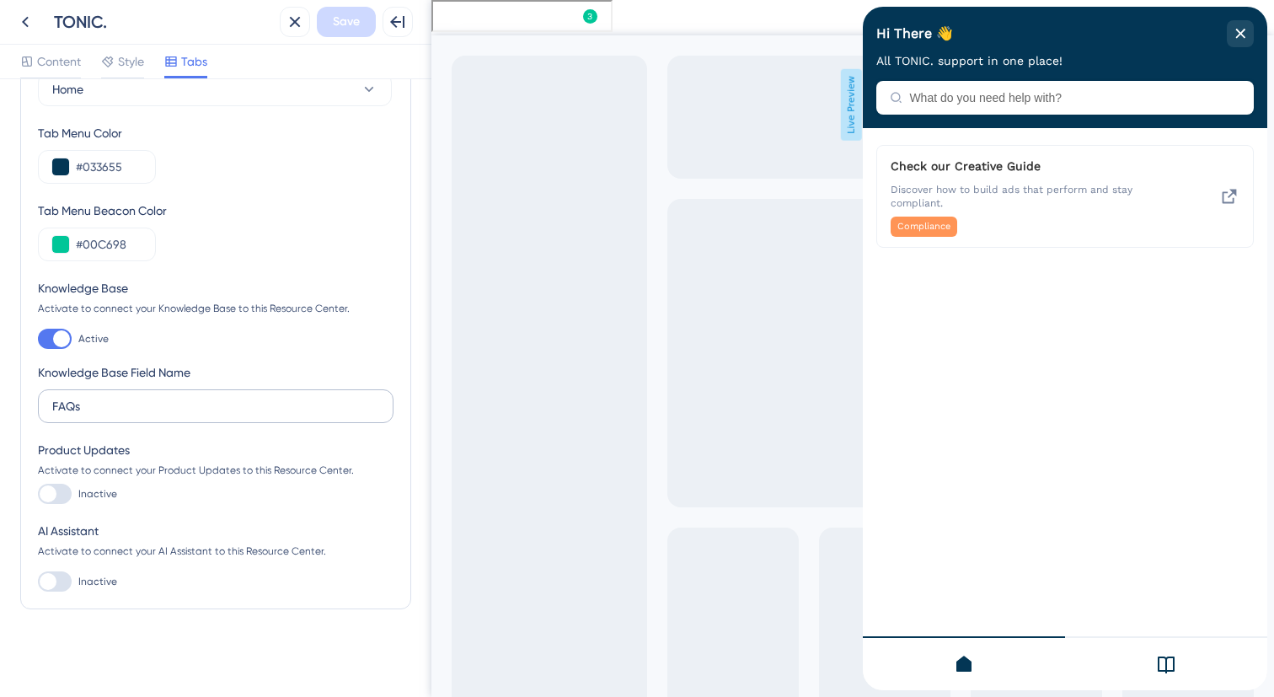
scroll to position [0, 0]
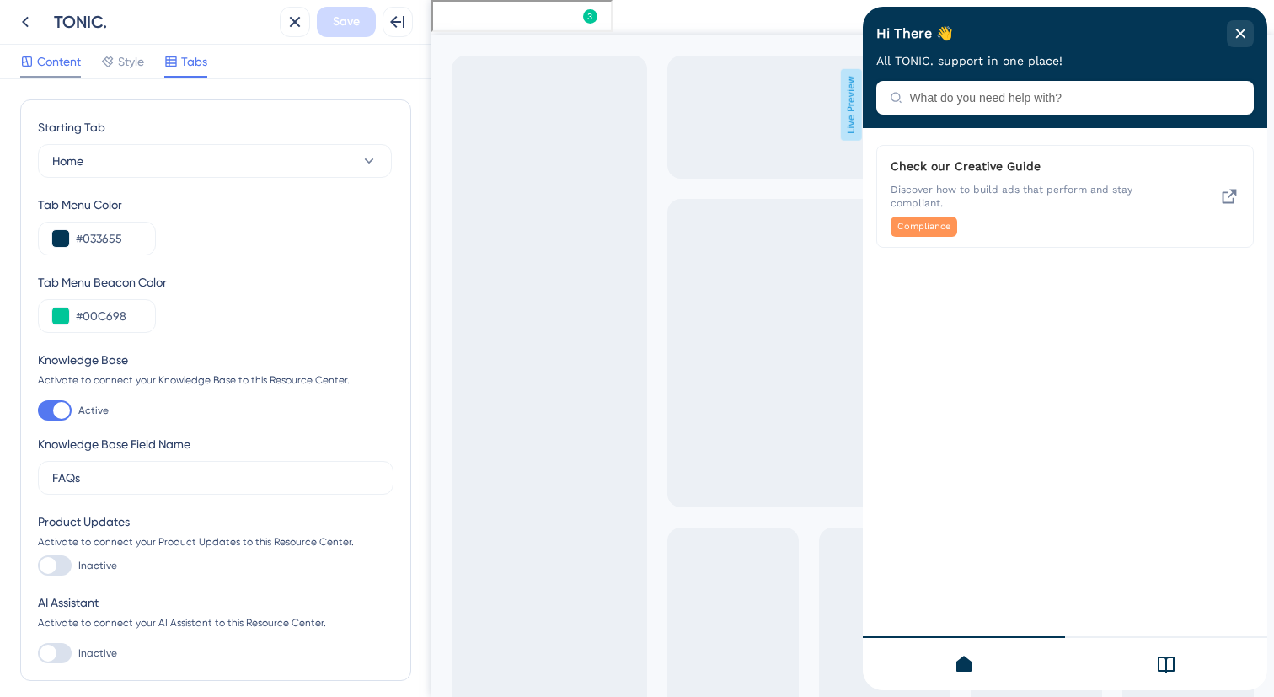
click at [50, 62] on span "Content" at bounding box center [59, 61] width 44 height 20
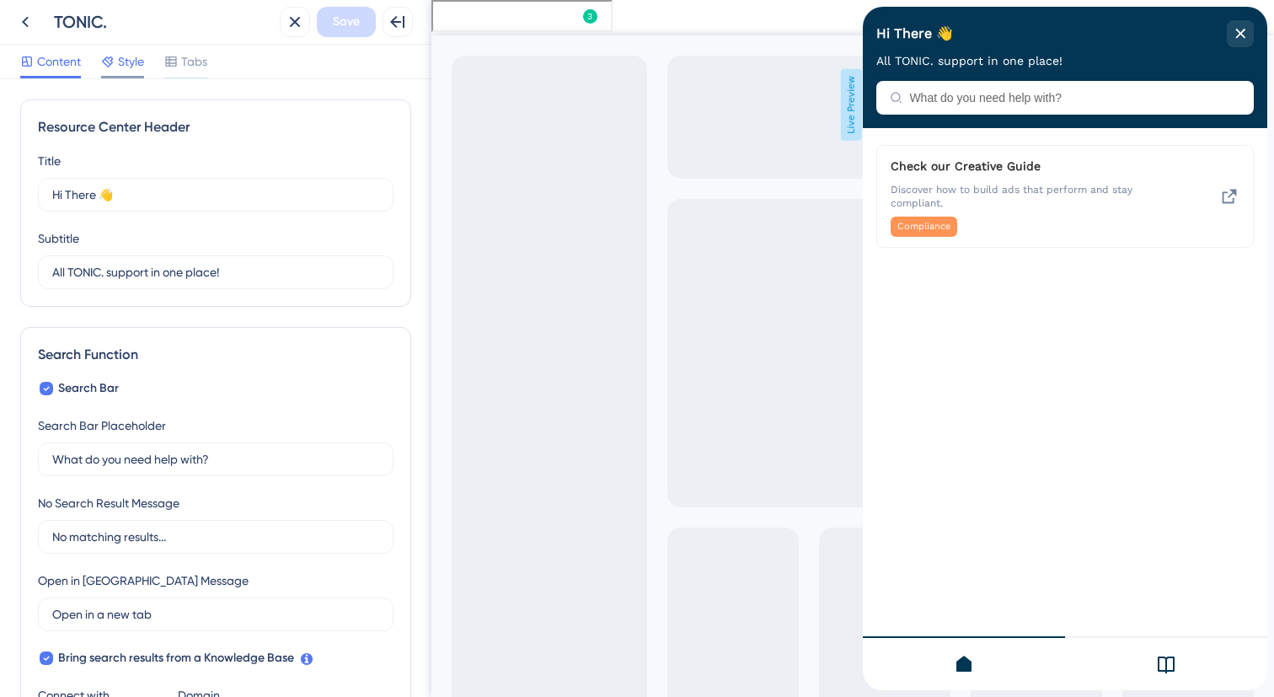
click at [120, 67] on span "Style" at bounding box center [131, 61] width 26 height 20
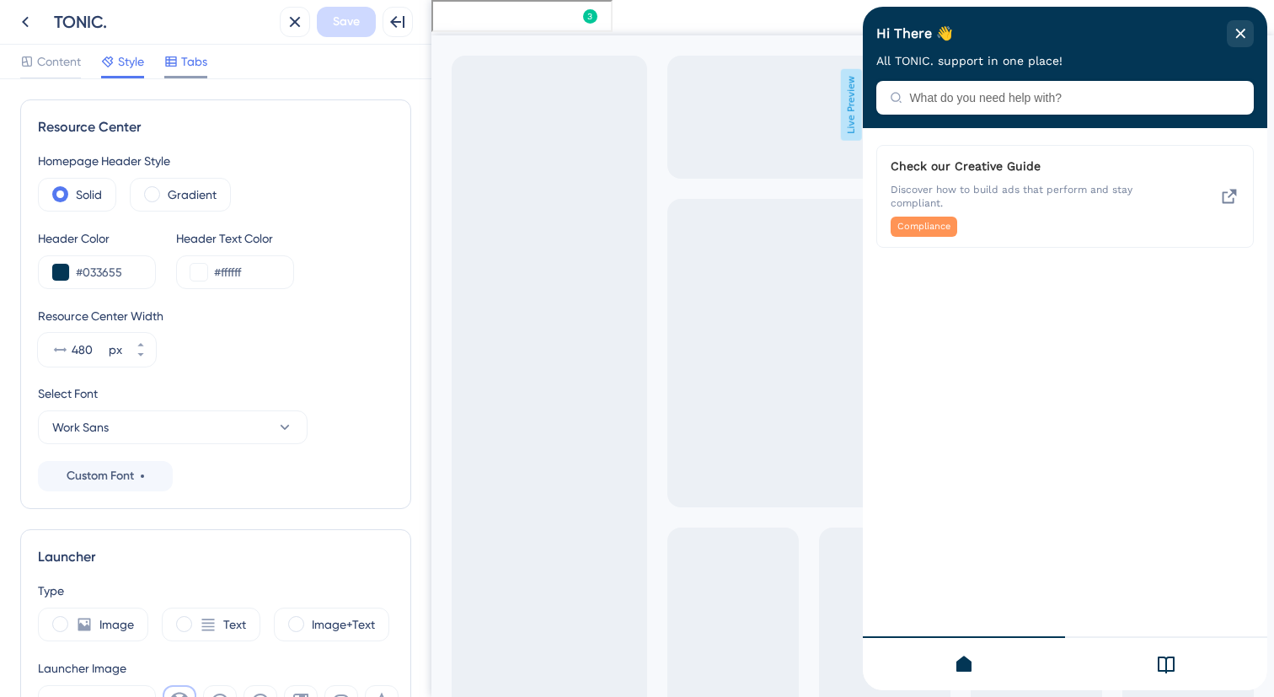
click at [193, 67] on span "Tabs" at bounding box center [194, 61] width 26 height 20
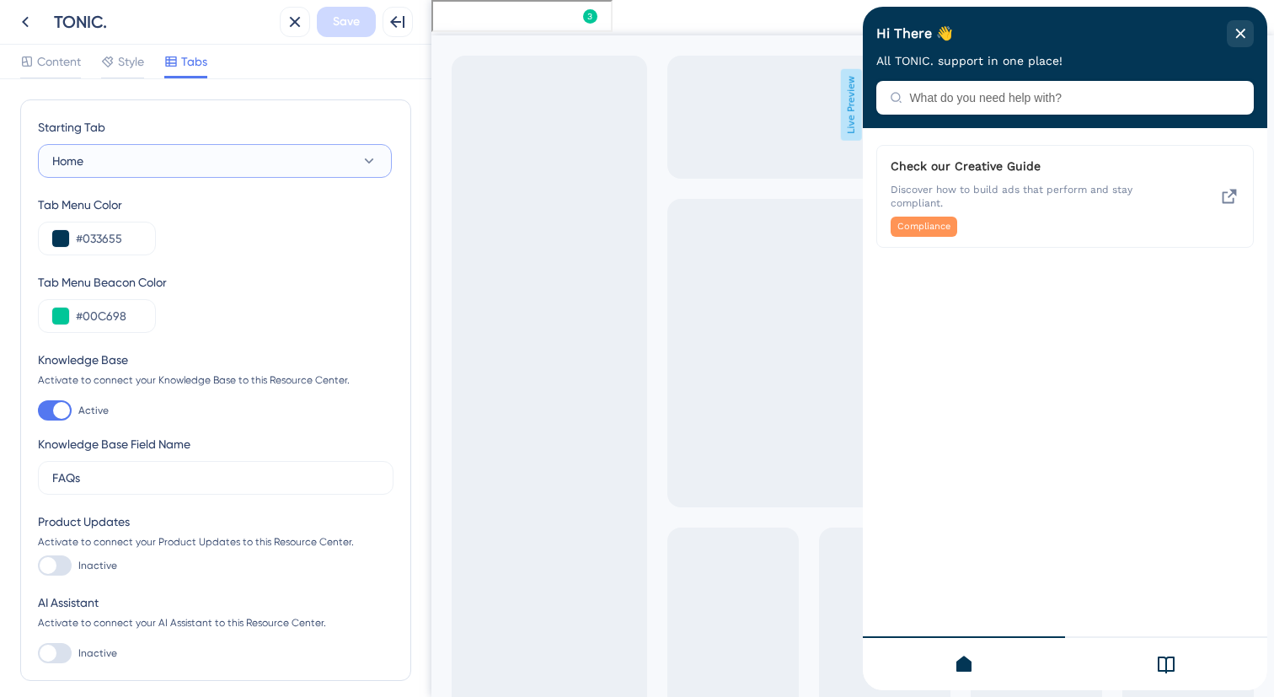
click at [173, 175] on button "Home" at bounding box center [215, 161] width 354 height 34
click at [167, 247] on div "Knowledge Base Knowledge Base" at bounding box center [214, 246] width 305 height 34
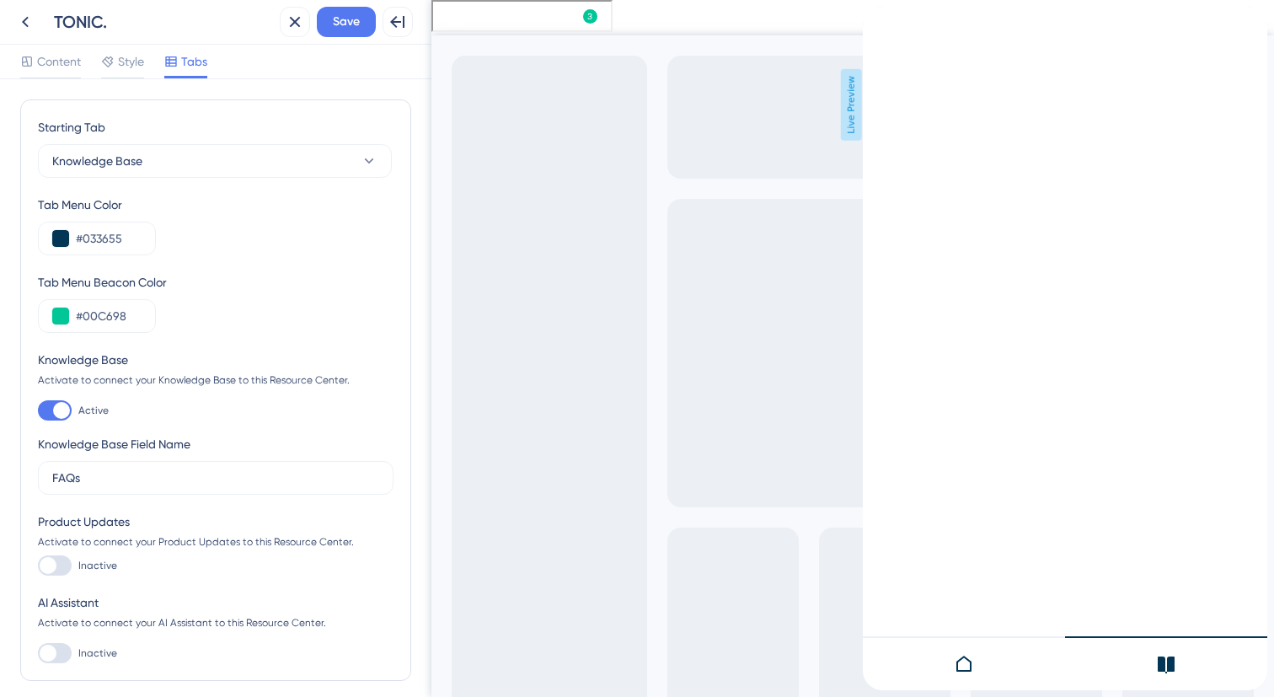
click at [68, 409] on div at bounding box center [61, 410] width 17 height 17
click at [38, 410] on input "Active" at bounding box center [37, 410] width 1 height 1
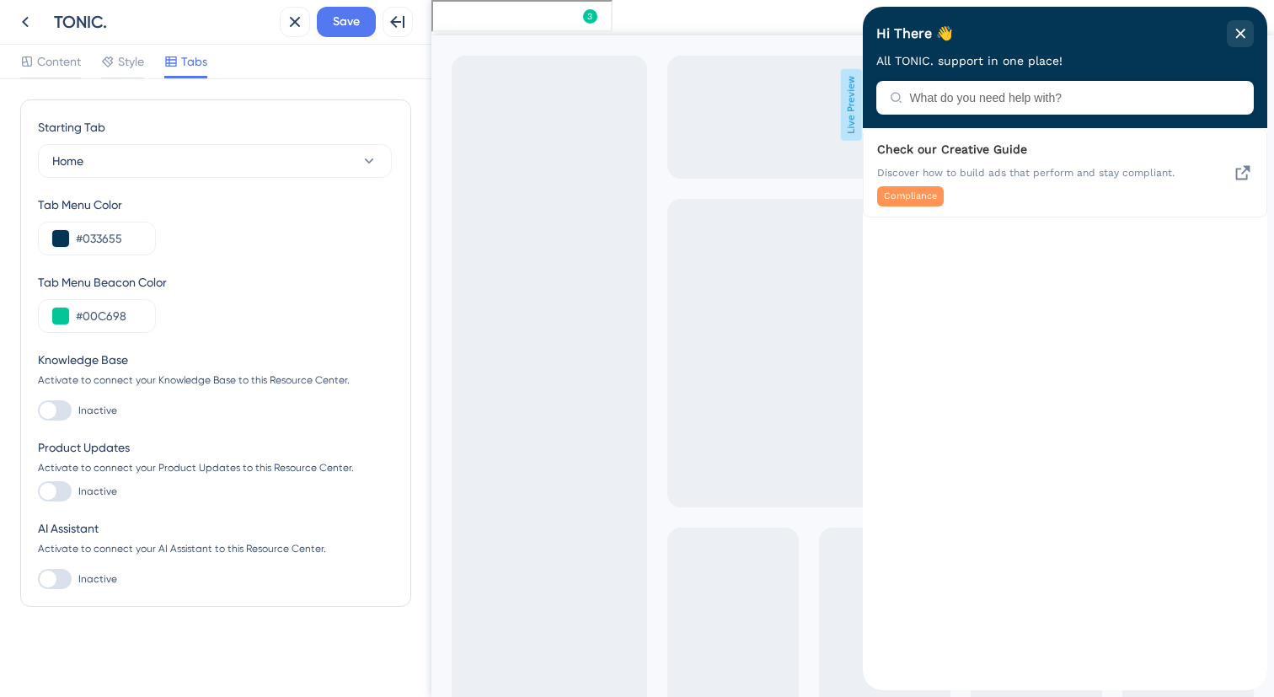
click at [57, 409] on div at bounding box center [55, 410] width 34 height 20
click at [38, 410] on input "Inactive" at bounding box center [37, 410] width 1 height 1
checkbox input "true"
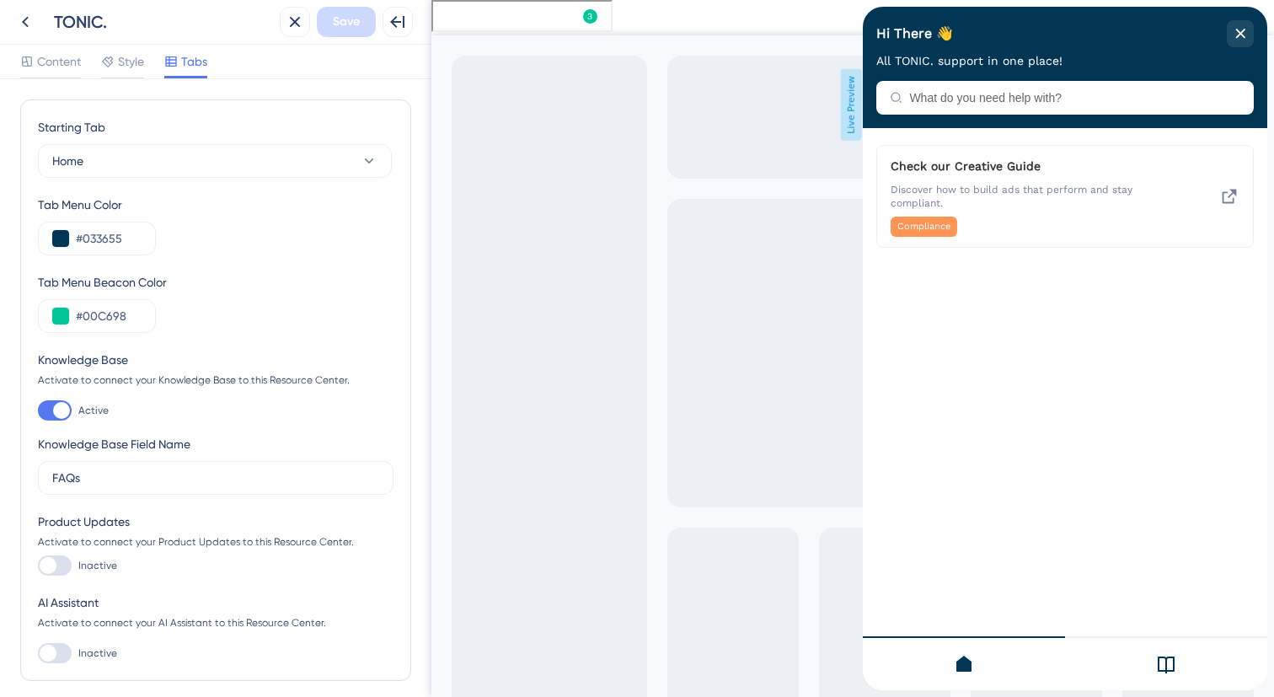
scroll to position [72, 0]
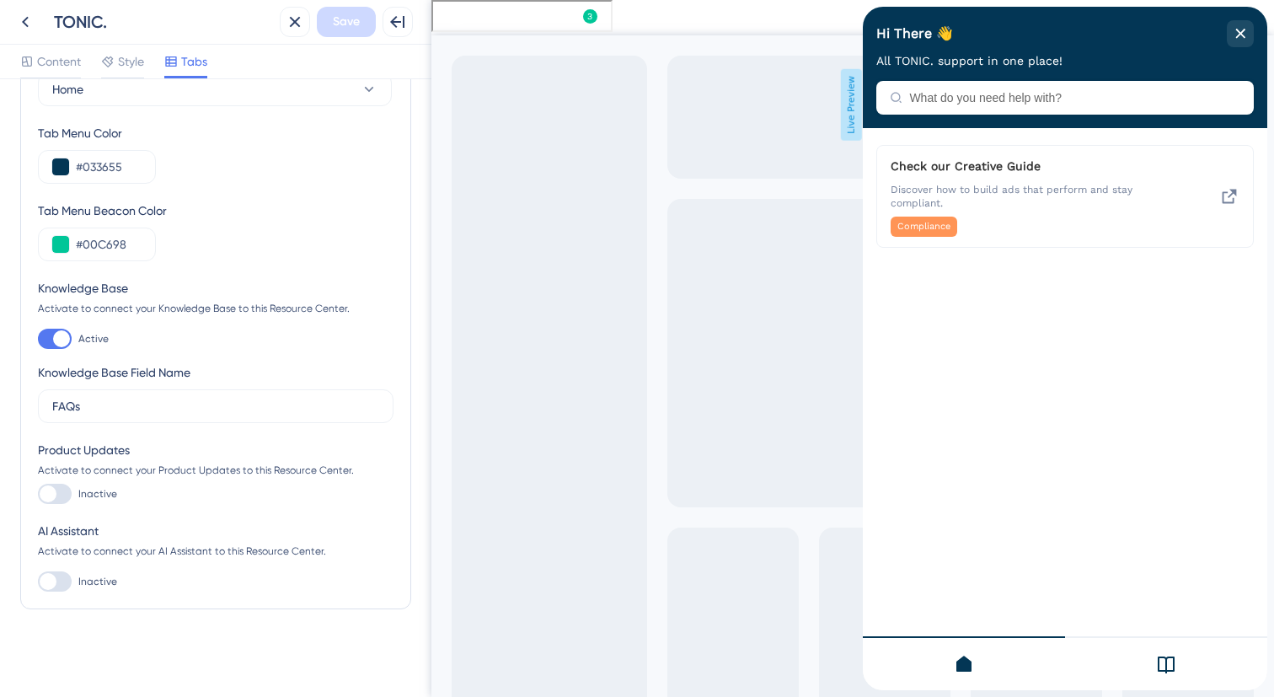
click at [42, 498] on div at bounding box center [48, 493] width 17 height 17
click at [38, 494] on input "Inactive" at bounding box center [37, 494] width 1 height 1
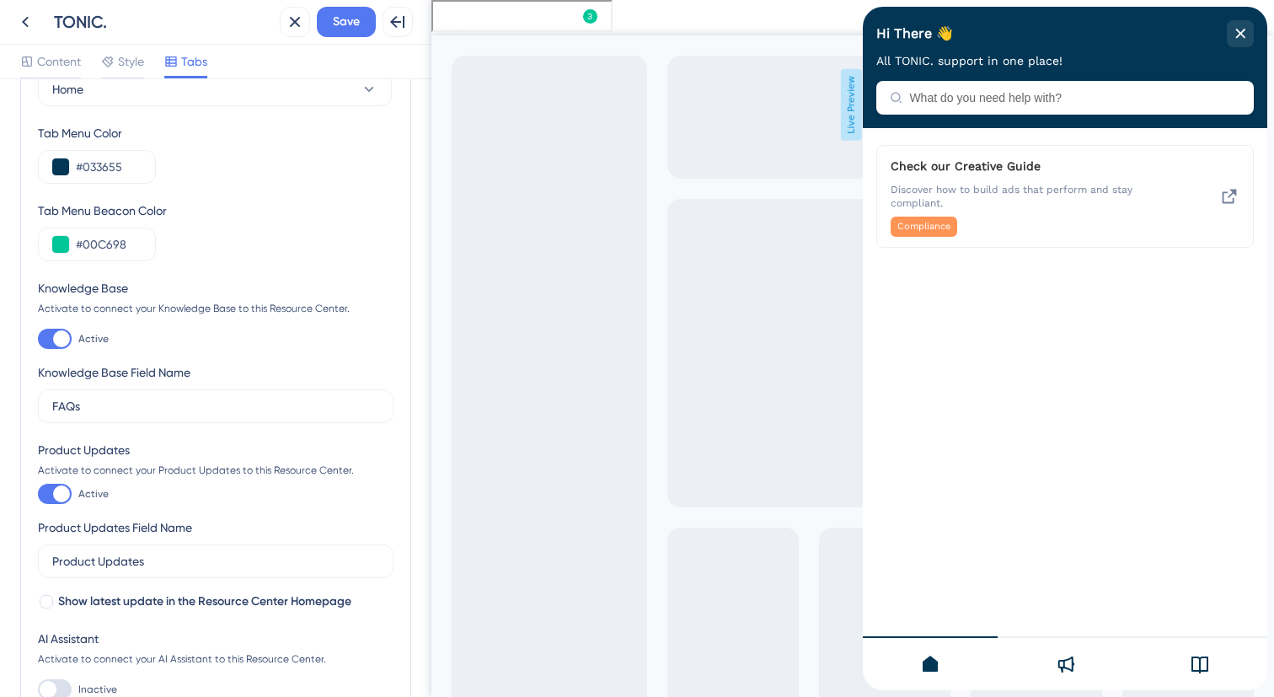
click at [67, 494] on div at bounding box center [61, 493] width 17 height 17
click at [38, 494] on input "Active" at bounding box center [37, 494] width 1 height 1
checkbox input "false"
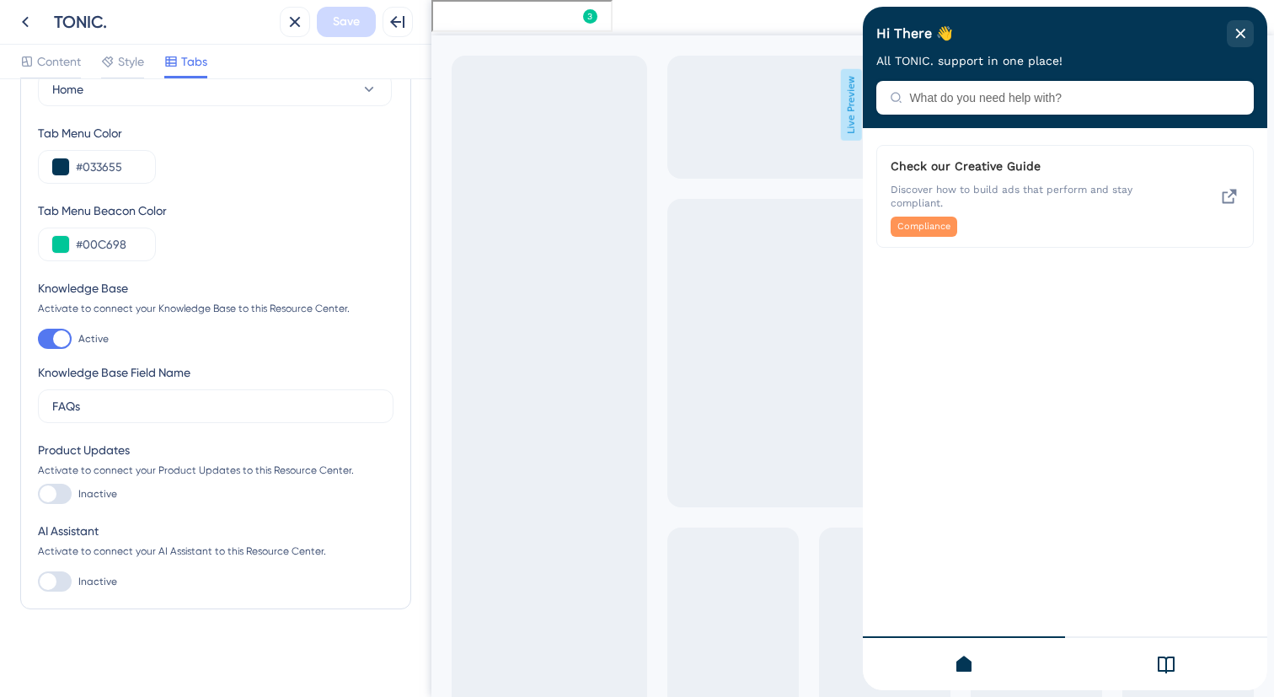
click at [1154, 663] on div at bounding box center [1166, 663] width 202 height 54
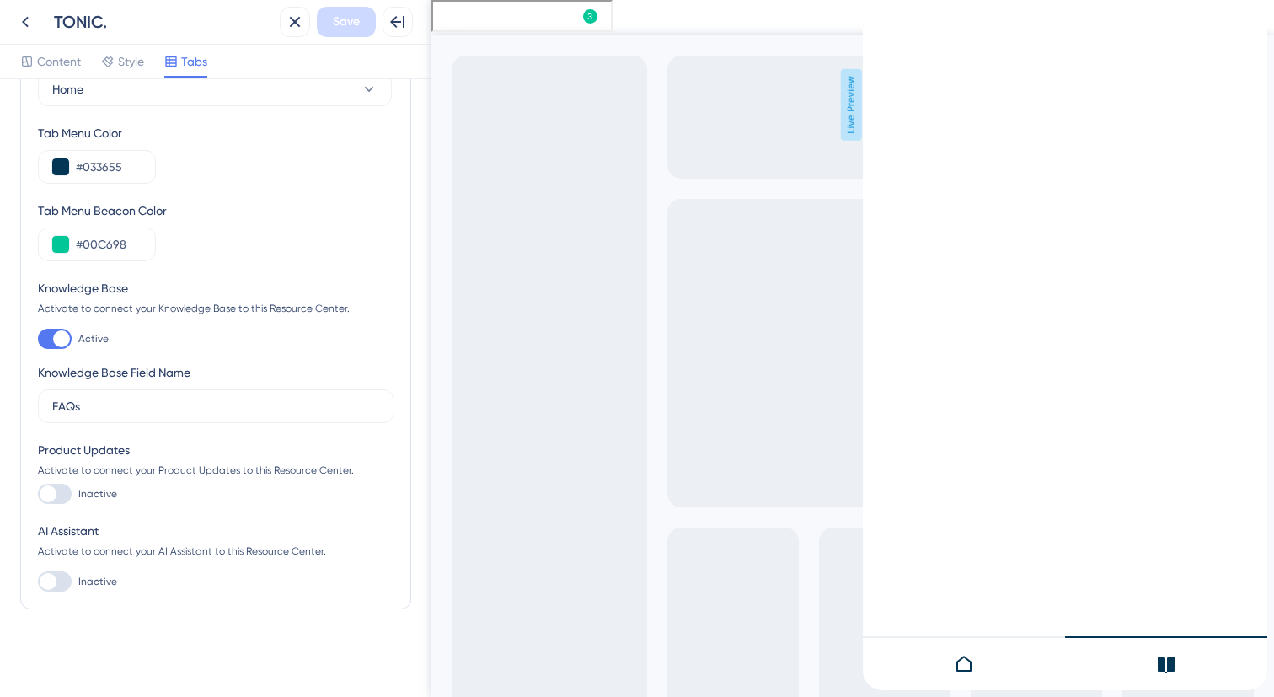
click at [955, 671] on icon at bounding box center [964, 664] width 20 height 20
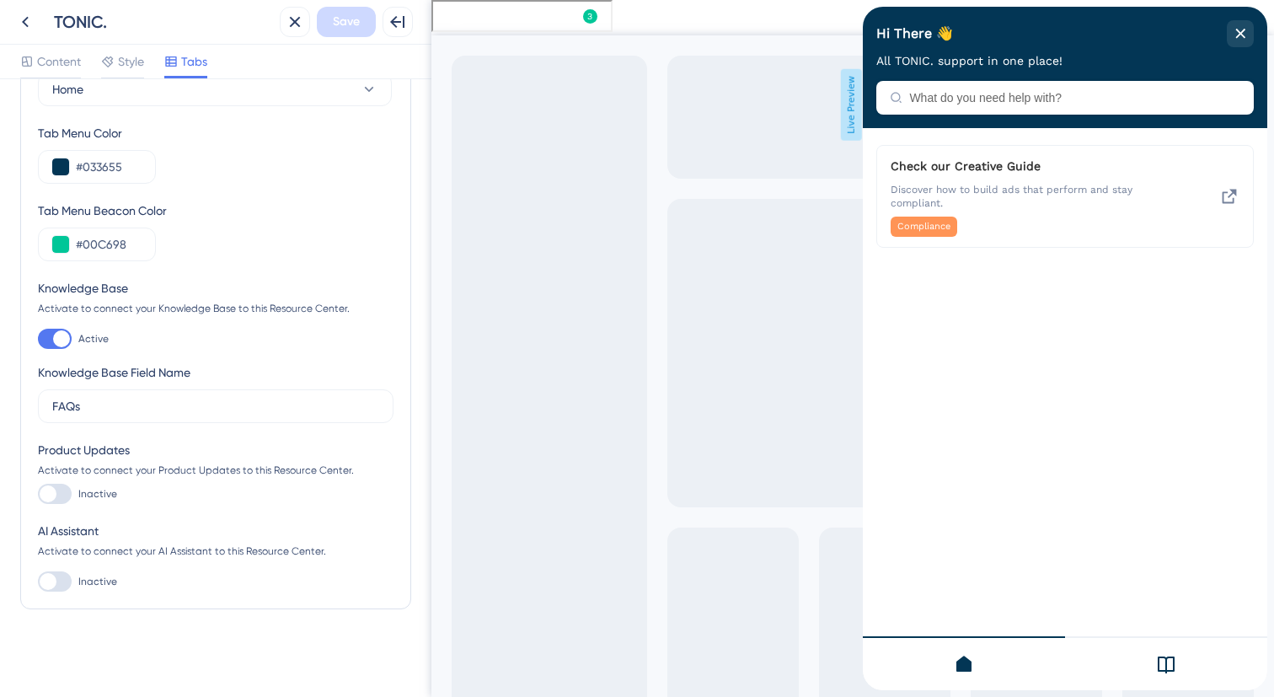
click at [1139, 659] on div at bounding box center [1166, 663] width 202 height 54
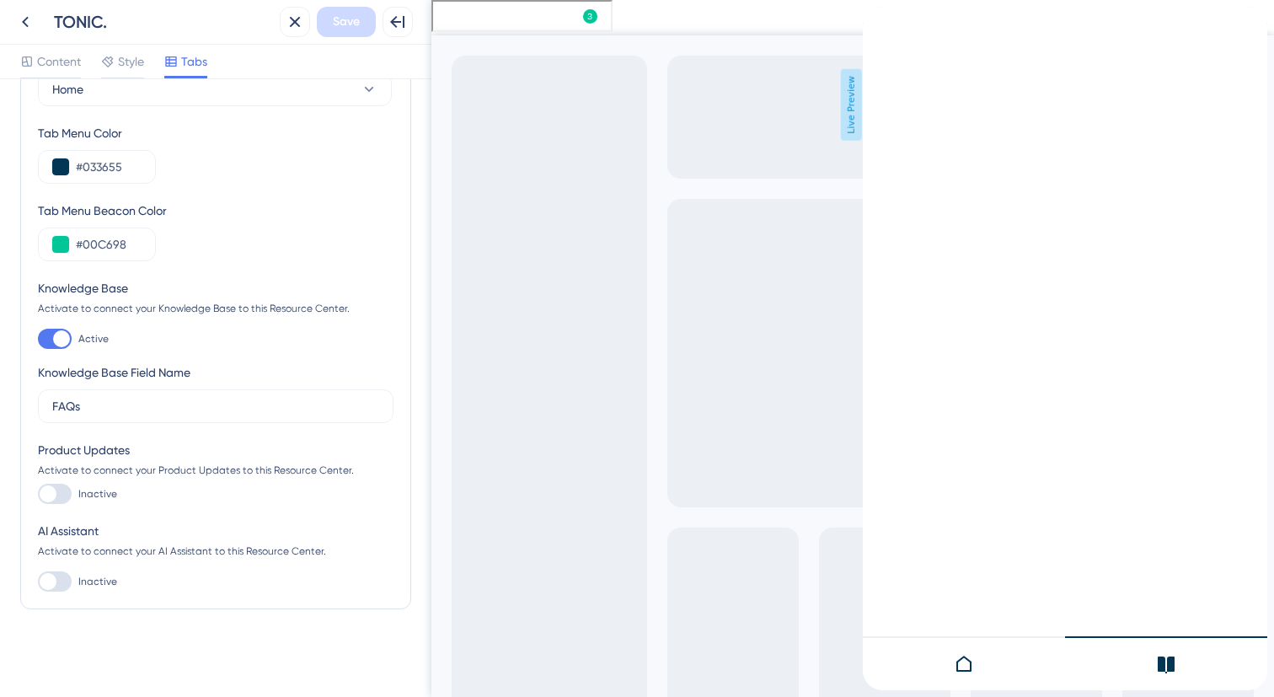
scroll to position [0, 0]
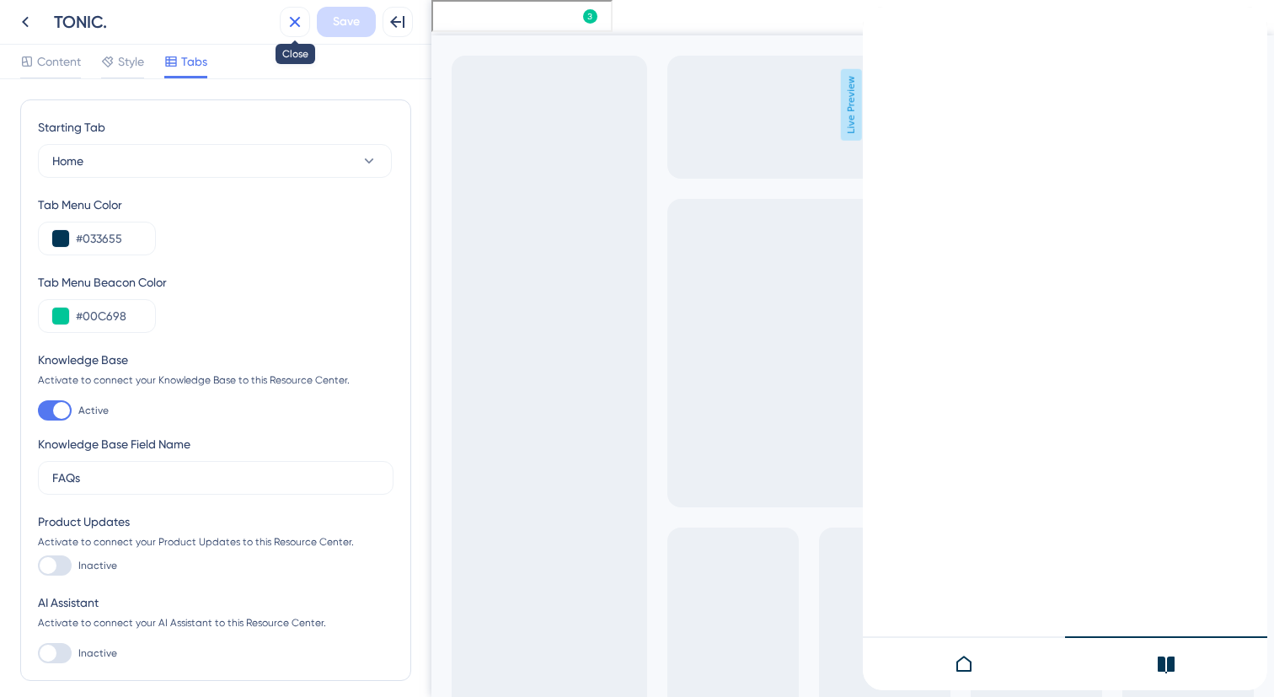
click at [302, 27] on icon at bounding box center [295, 22] width 20 height 20
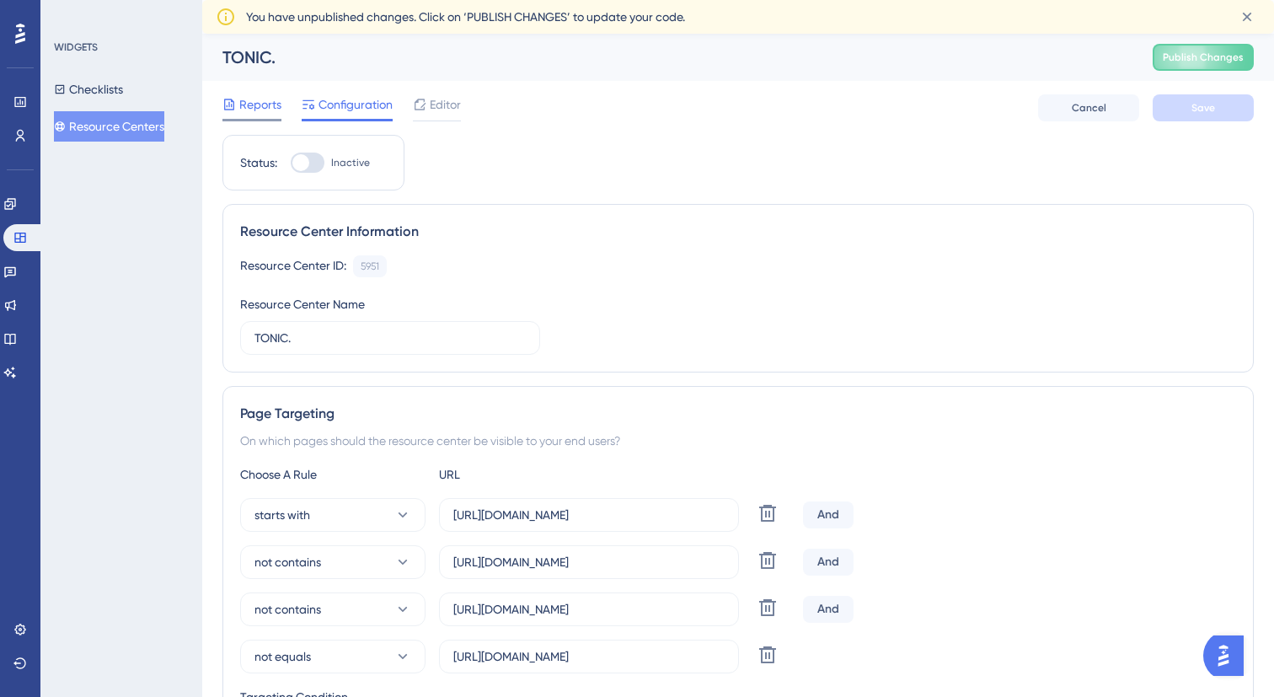
click at [257, 116] on div "Reports" at bounding box center [251, 107] width 59 height 27
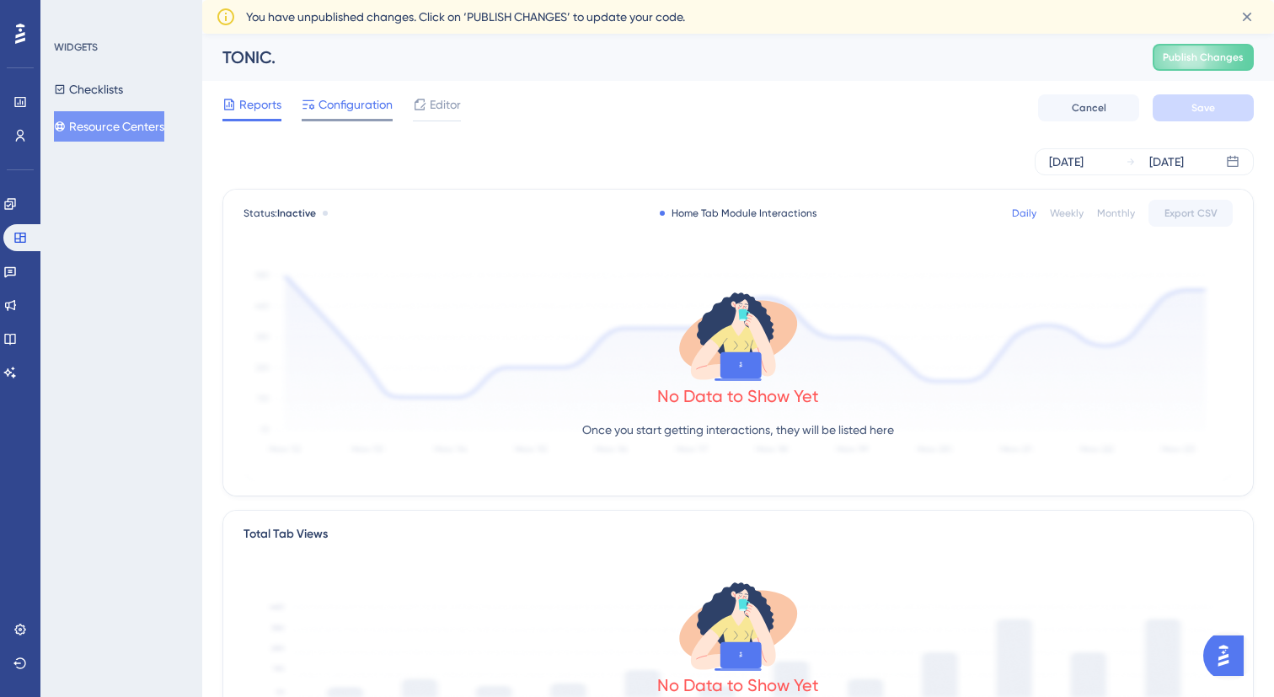
click at [334, 109] on span "Configuration" at bounding box center [355, 104] width 74 height 20
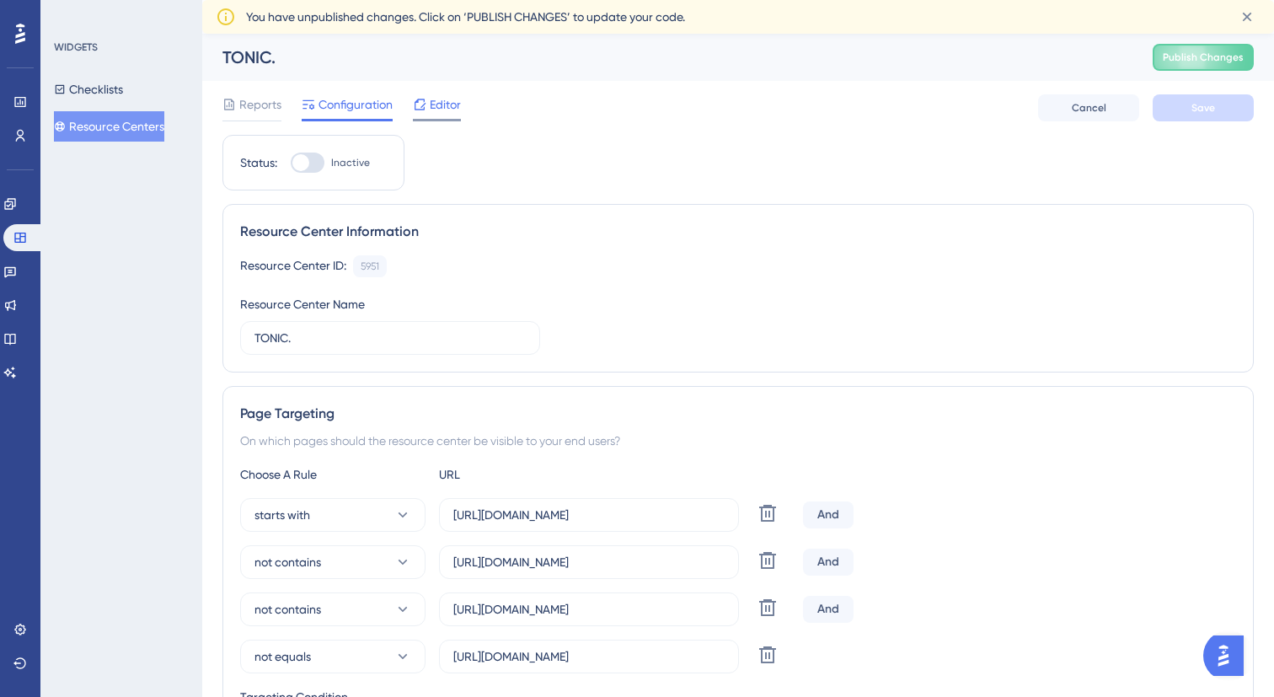
click at [438, 110] on span "Editor" at bounding box center [445, 104] width 31 height 20
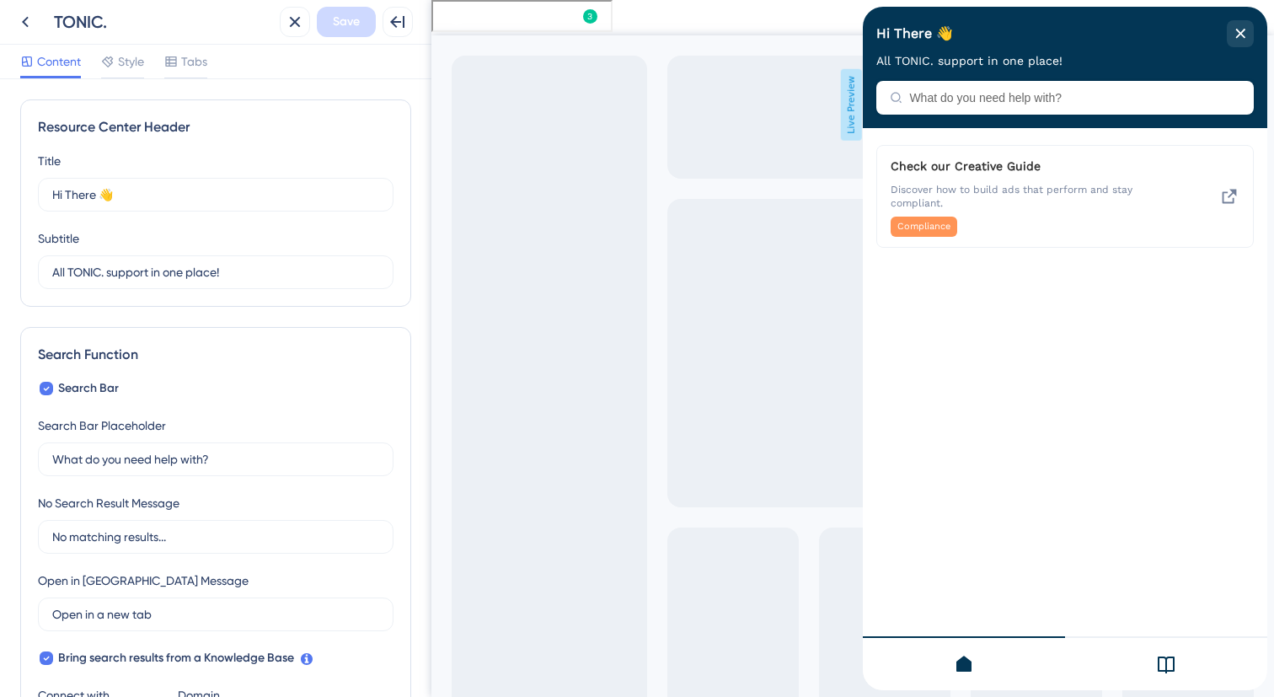
click at [1173, 663] on icon at bounding box center [1165, 664] width 17 height 17
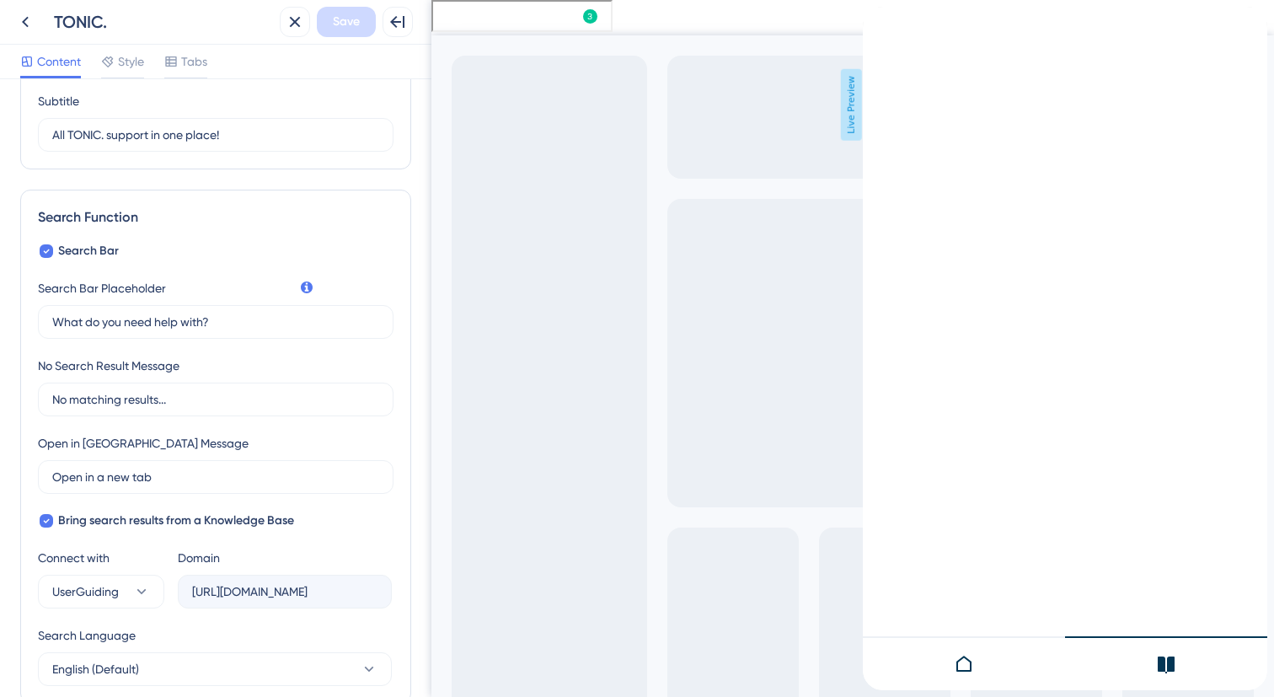
scroll to position [429, 0]
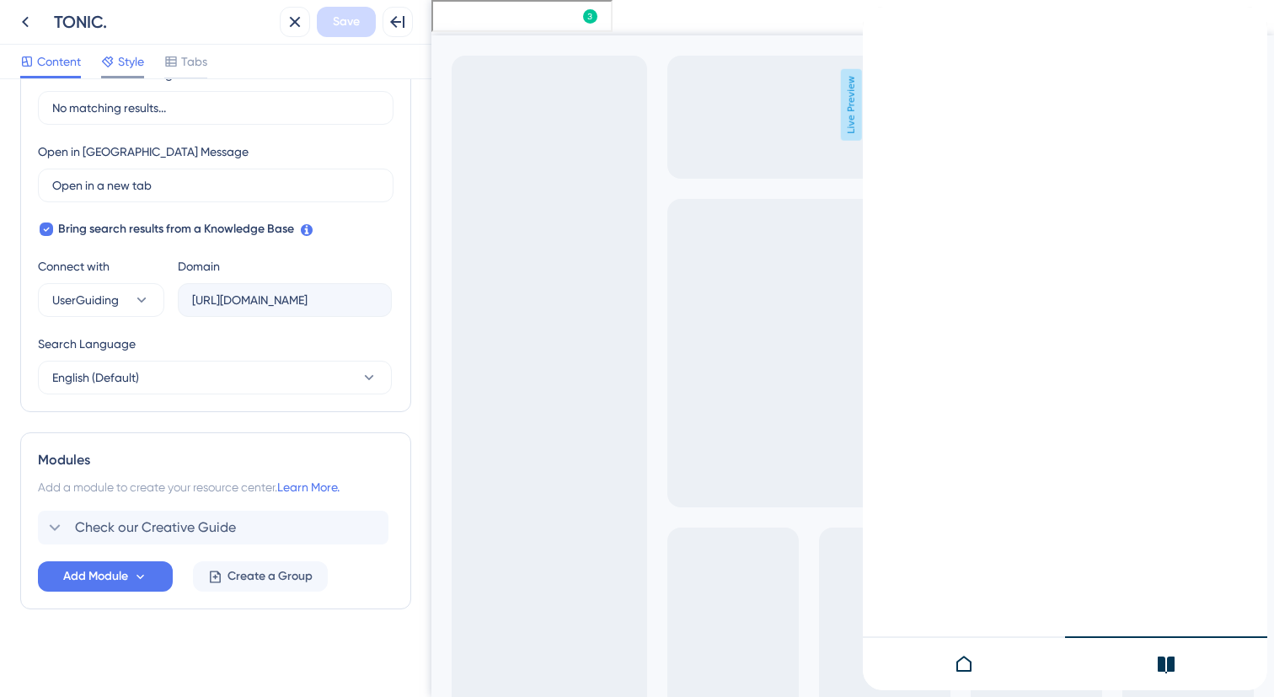
click at [125, 59] on span "Style" at bounding box center [131, 61] width 26 height 20
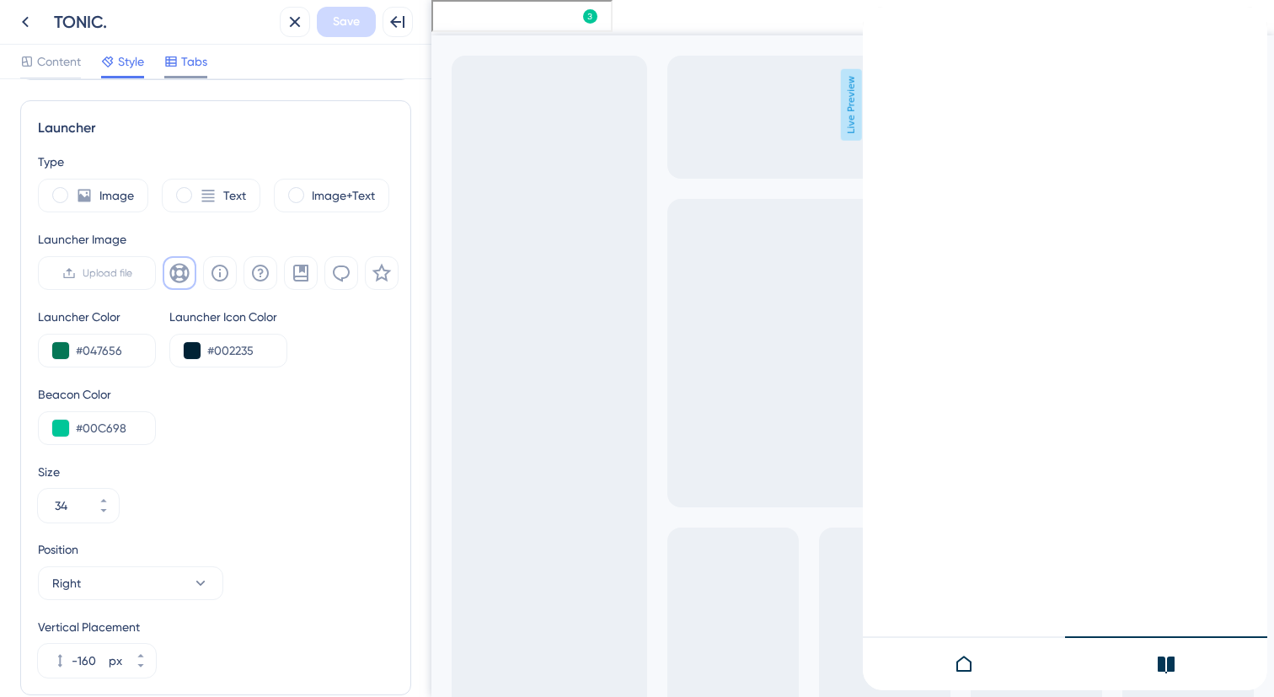
click at [184, 62] on span "Tabs" at bounding box center [194, 61] width 26 height 20
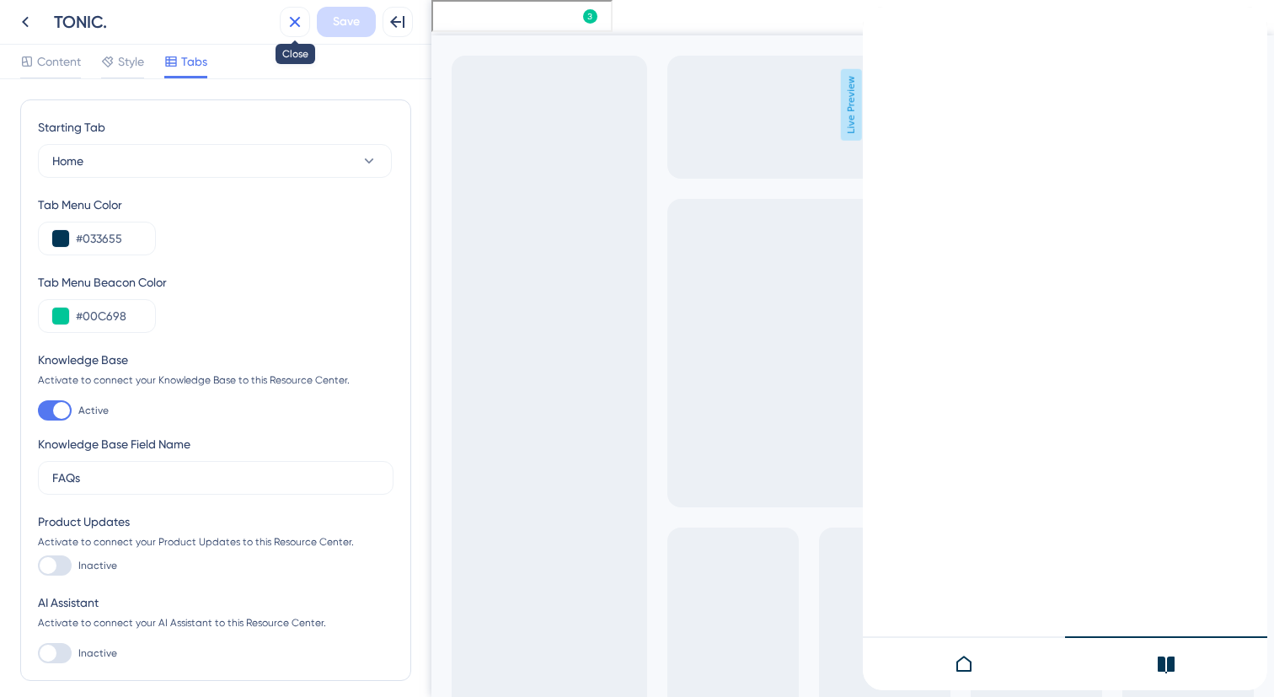
click at [291, 24] on icon at bounding box center [295, 22] width 20 height 20
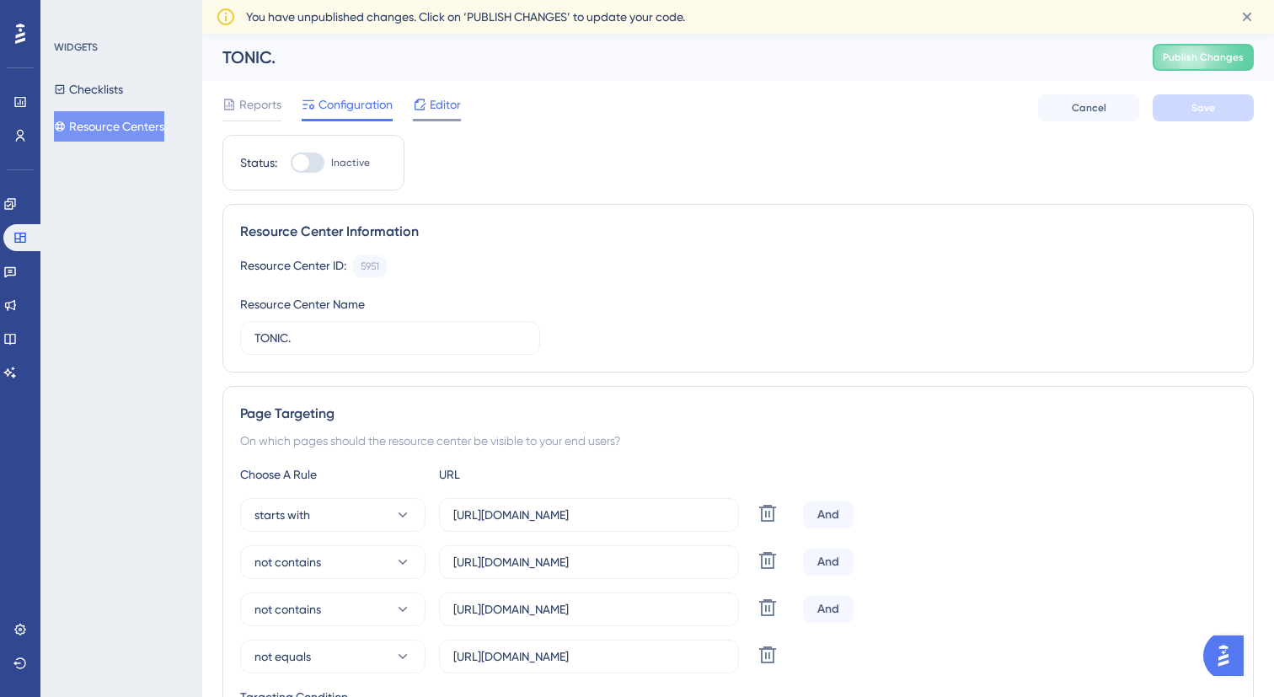
click at [441, 96] on span "Editor" at bounding box center [445, 104] width 31 height 20
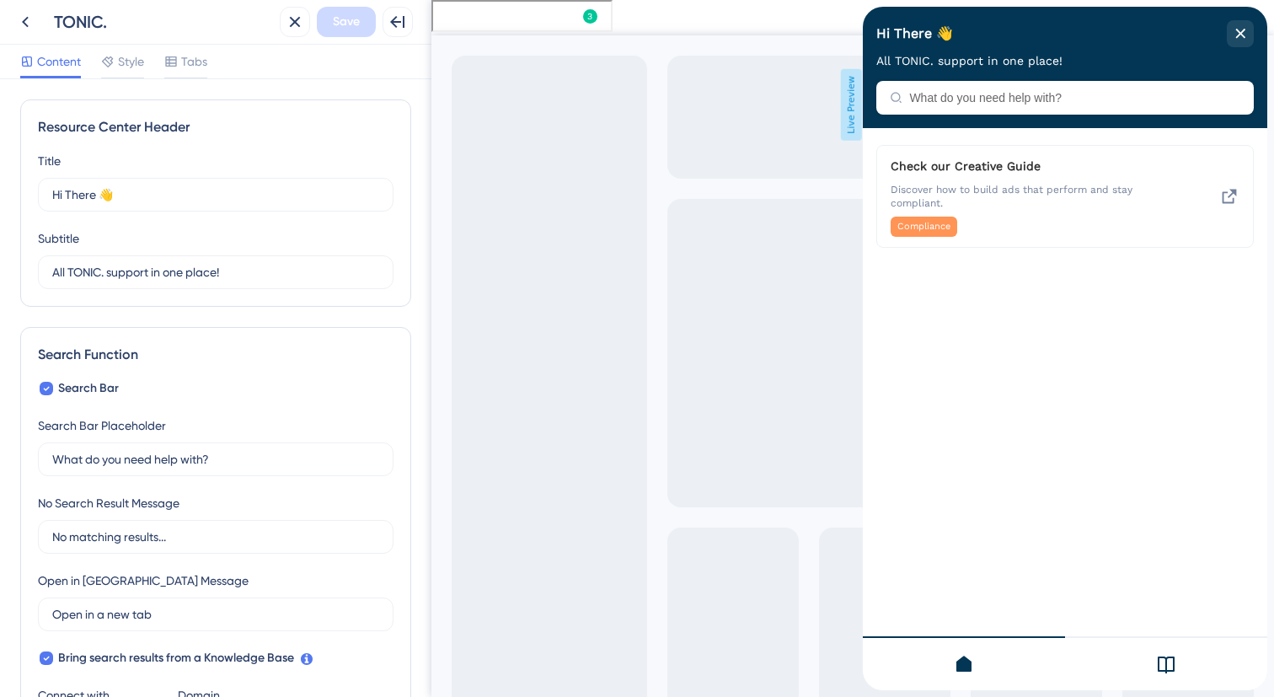
click at [1173, 648] on div at bounding box center [1166, 663] width 202 height 54
